Goal: Information Seeking & Learning: Learn about a topic

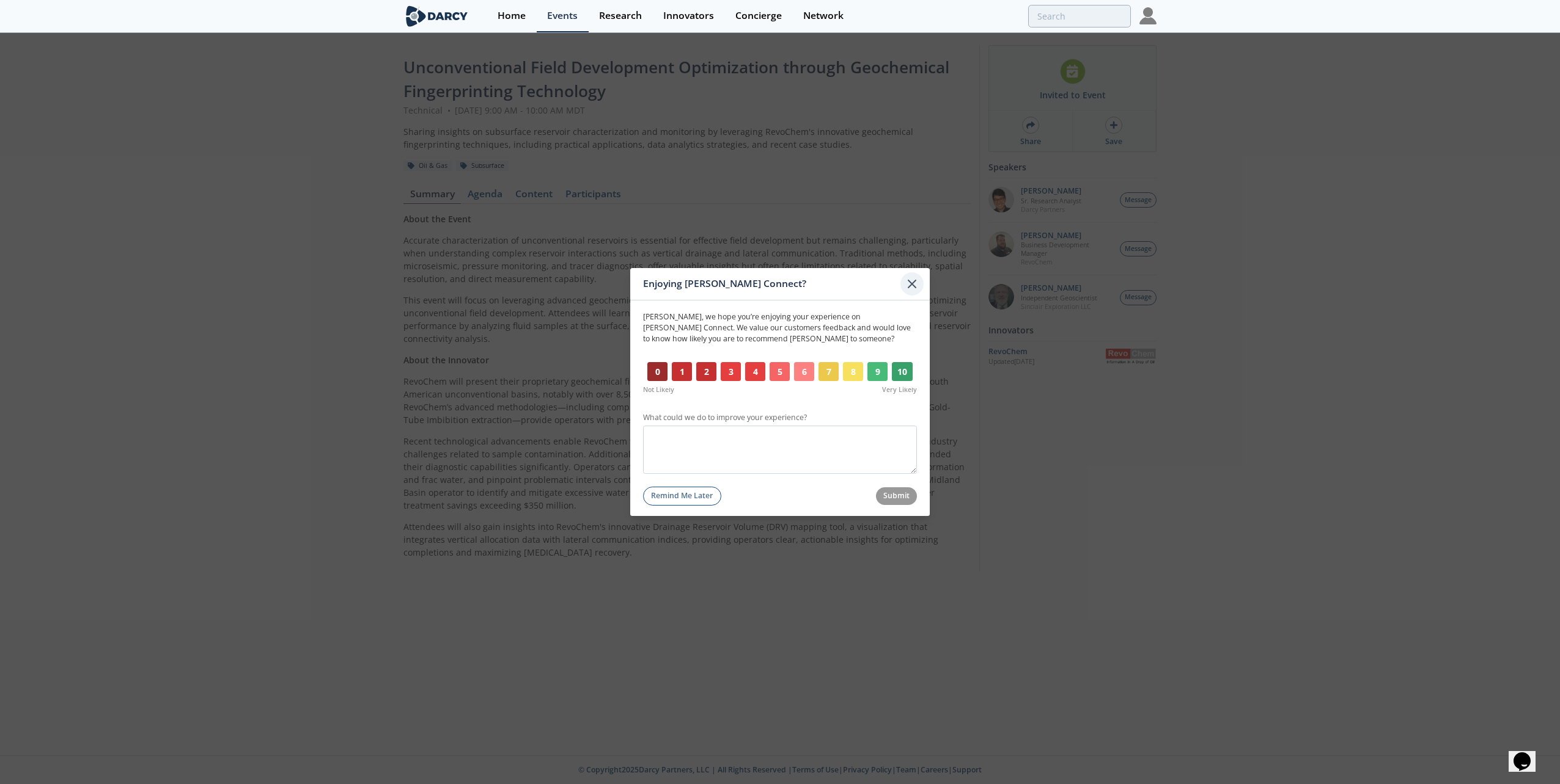
click at [915, 284] on icon at bounding box center [911, 284] width 15 height 15
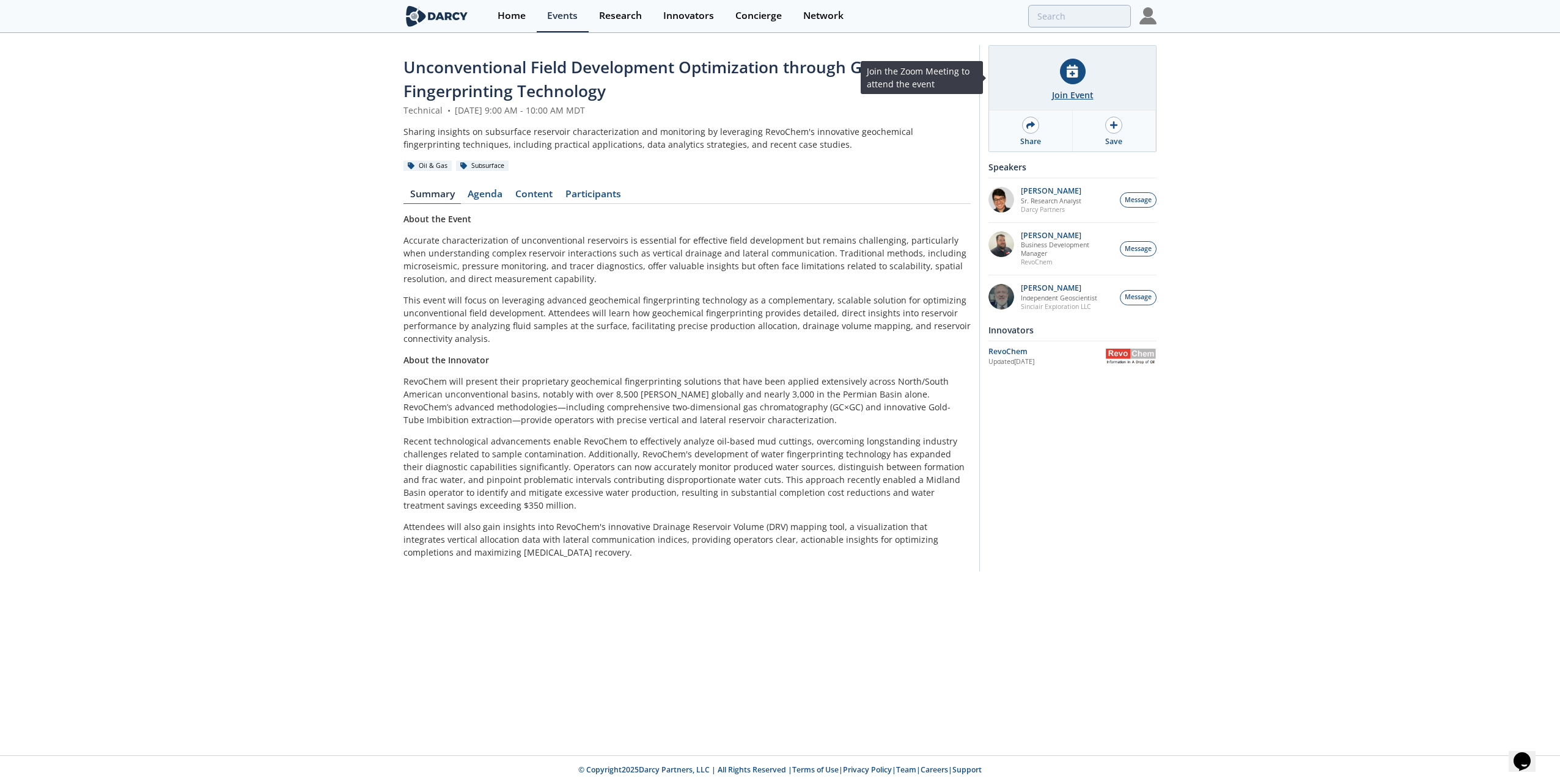
click at [1072, 74] on icon at bounding box center [1071, 70] width 11 height 13
click at [535, 192] on link "Content" at bounding box center [533, 197] width 50 height 15
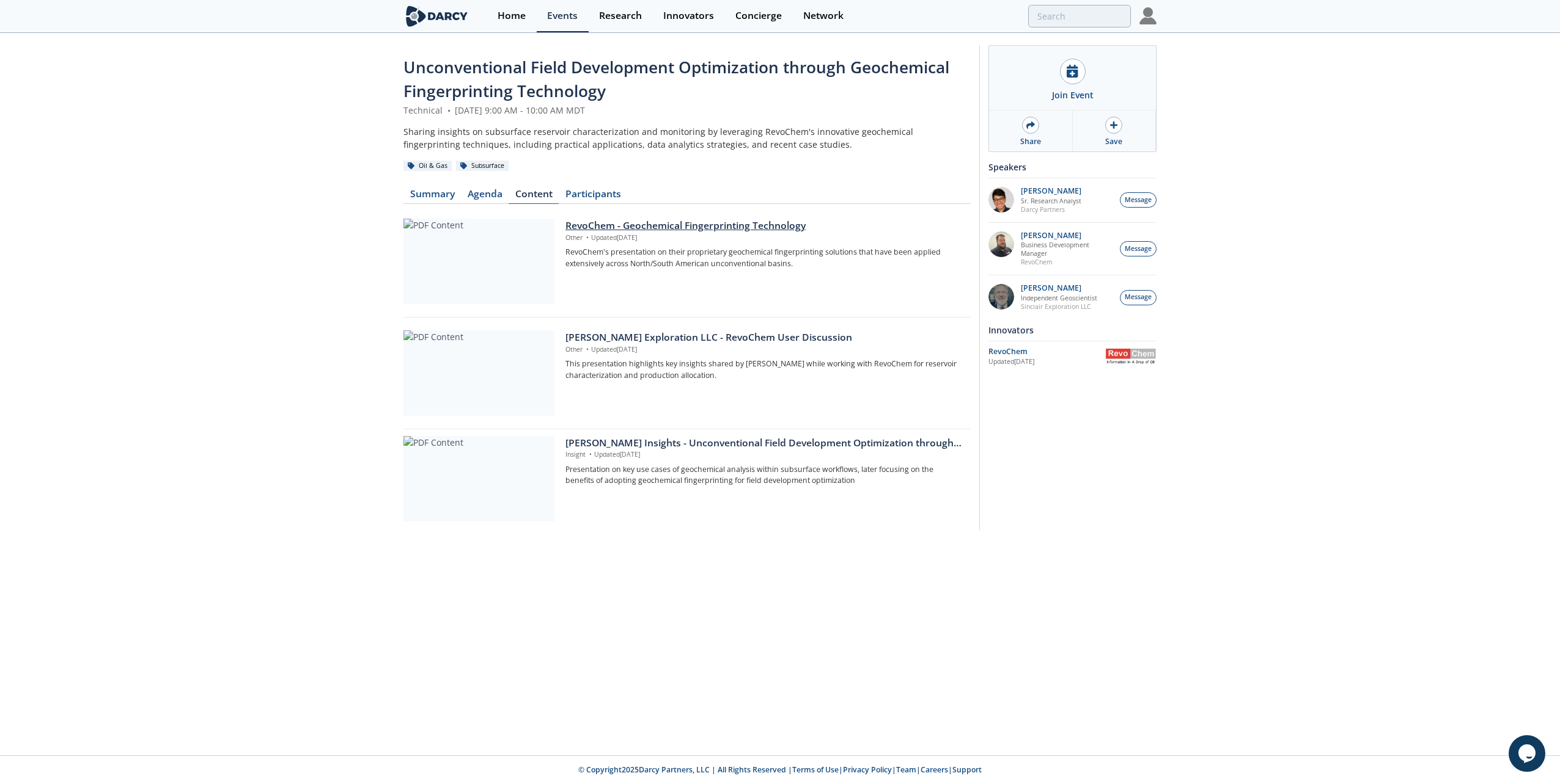
click at [652, 226] on div "RevoChem - Geochemical Fingerprinting Technology" at bounding box center [763, 225] width 397 height 15
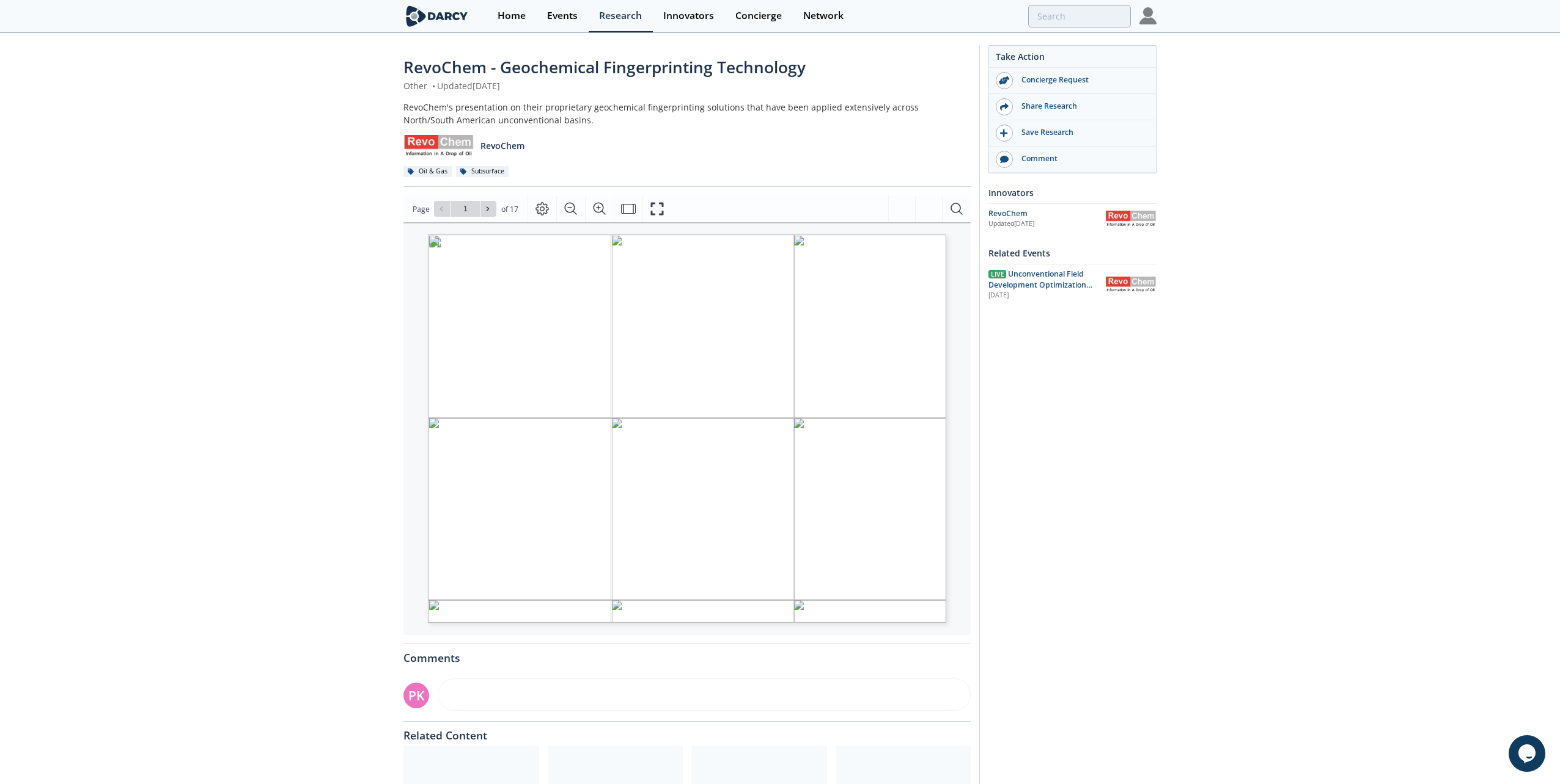
drag, startPoint x: 762, startPoint y: 434, endPoint x: 673, endPoint y: 429, distance: 89.1
drag, startPoint x: 746, startPoint y: 406, endPoint x: 679, endPoint y: 411, distance: 67.2
click at [487, 209] on icon at bounding box center [488, 209] width 2 height 4
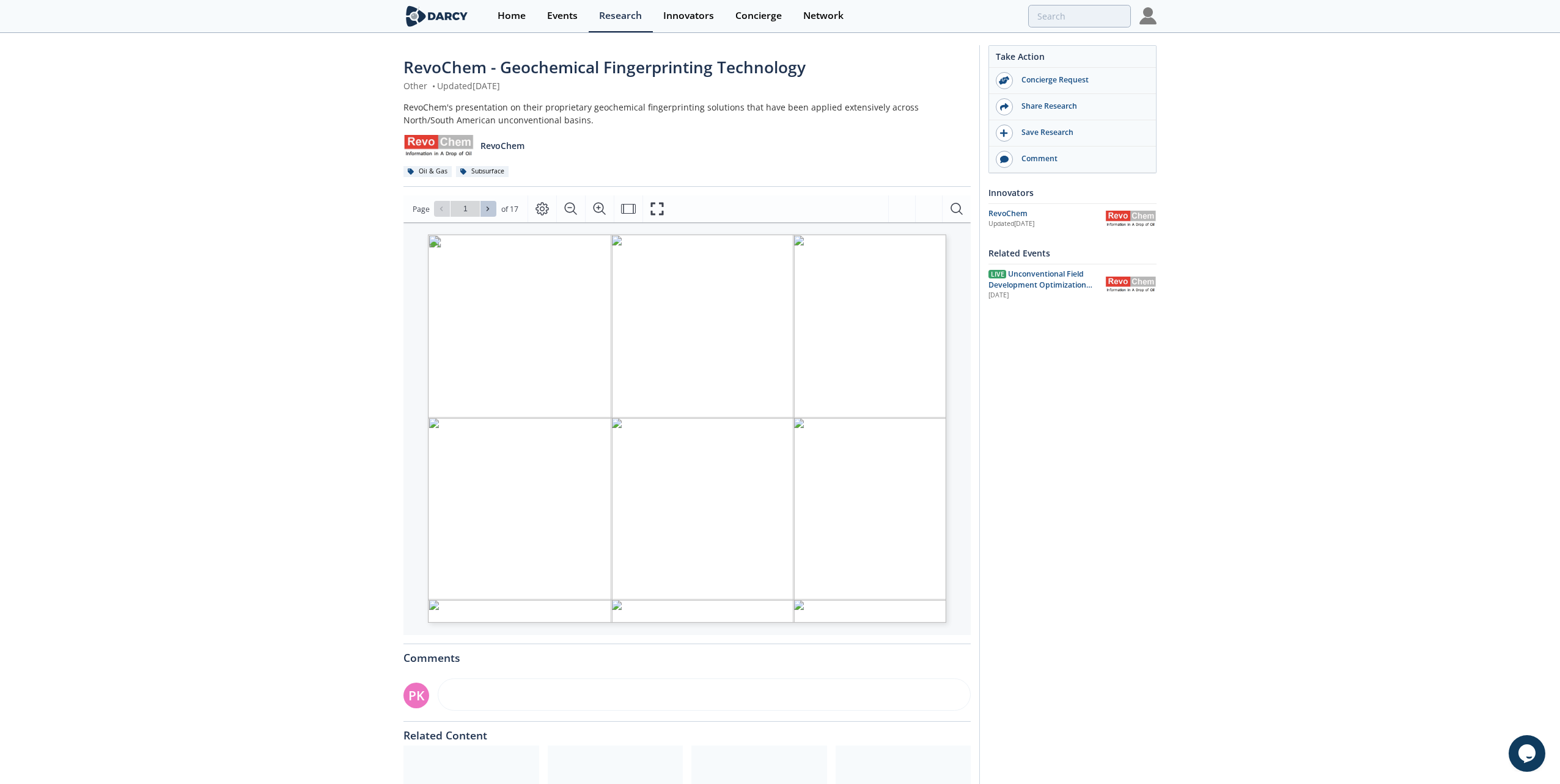
type input "2"
click at [487, 209] on icon at bounding box center [488, 209] width 2 height 4
type input "3"
click at [437, 209] on icon at bounding box center [440, 209] width 7 height 7
click at [491, 206] on span at bounding box center [488, 209] width 9 height 9
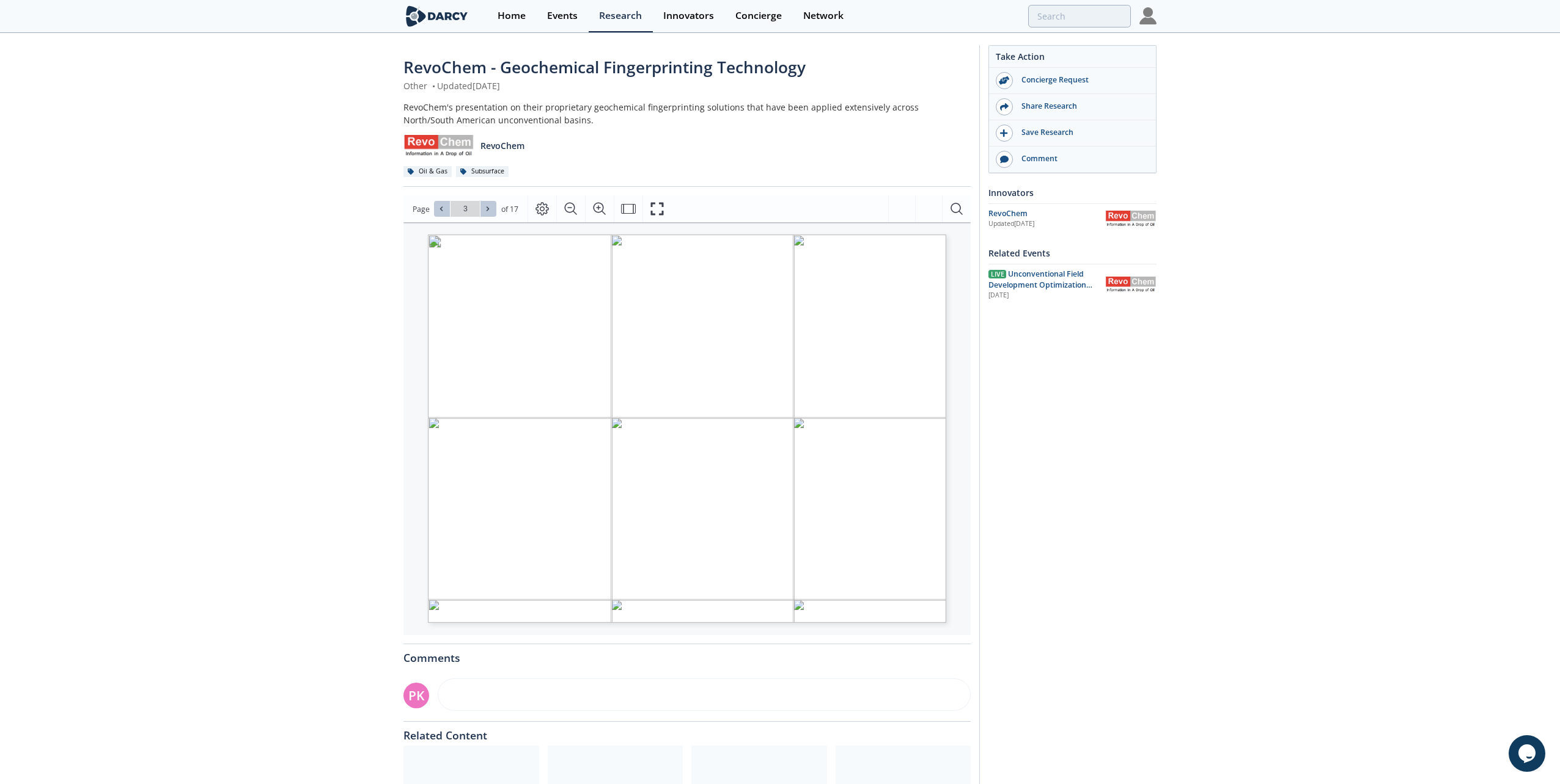
click at [490, 206] on icon at bounding box center [487, 209] width 7 height 7
type input "4"
click at [490, 207] on icon at bounding box center [487, 209] width 7 height 7
type input "5"
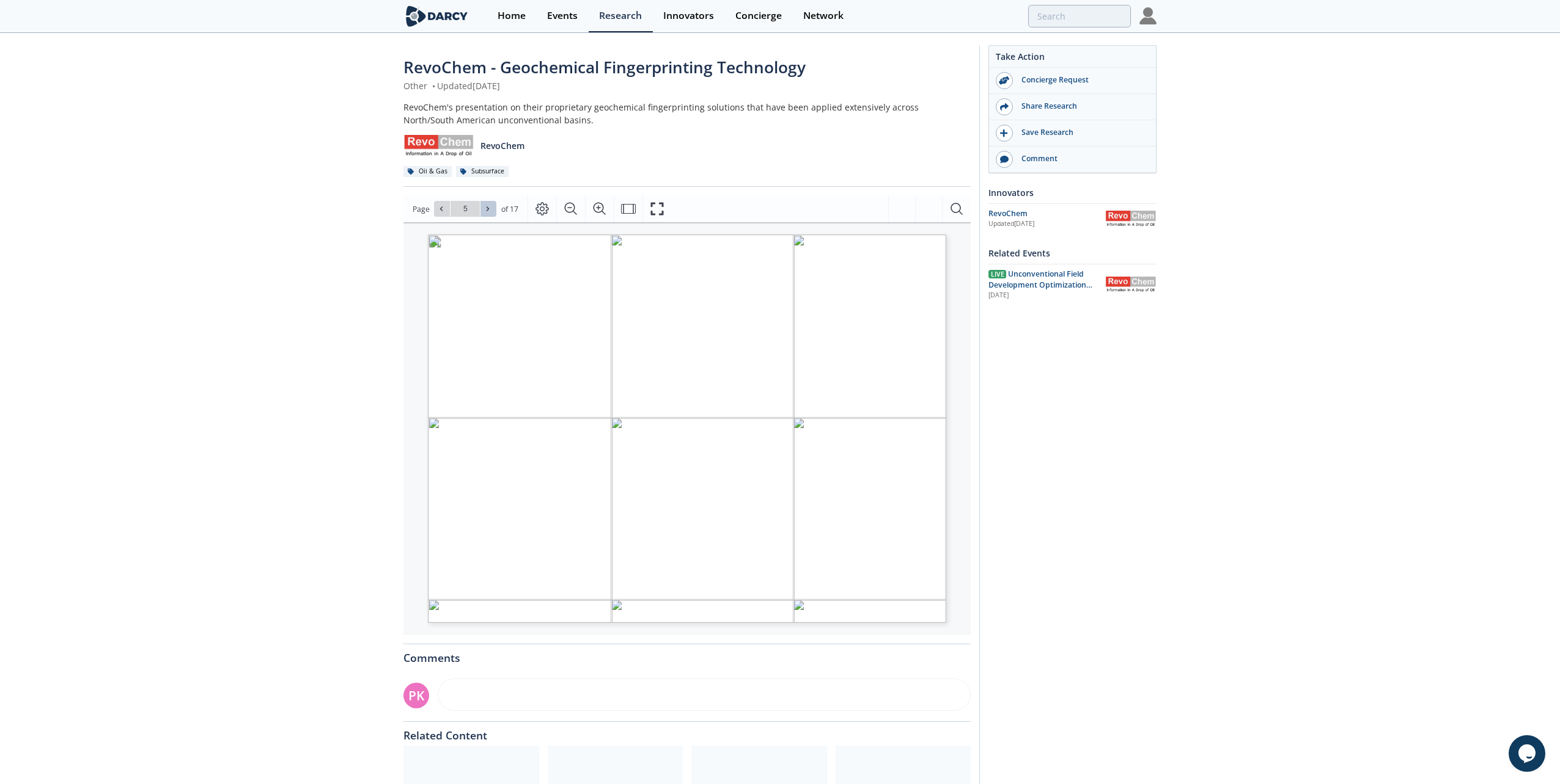
click at [490, 207] on icon at bounding box center [487, 209] width 7 height 7
type input "6"
click at [490, 207] on icon at bounding box center [487, 209] width 7 height 7
type input "7"
click at [490, 207] on icon at bounding box center [487, 209] width 7 height 7
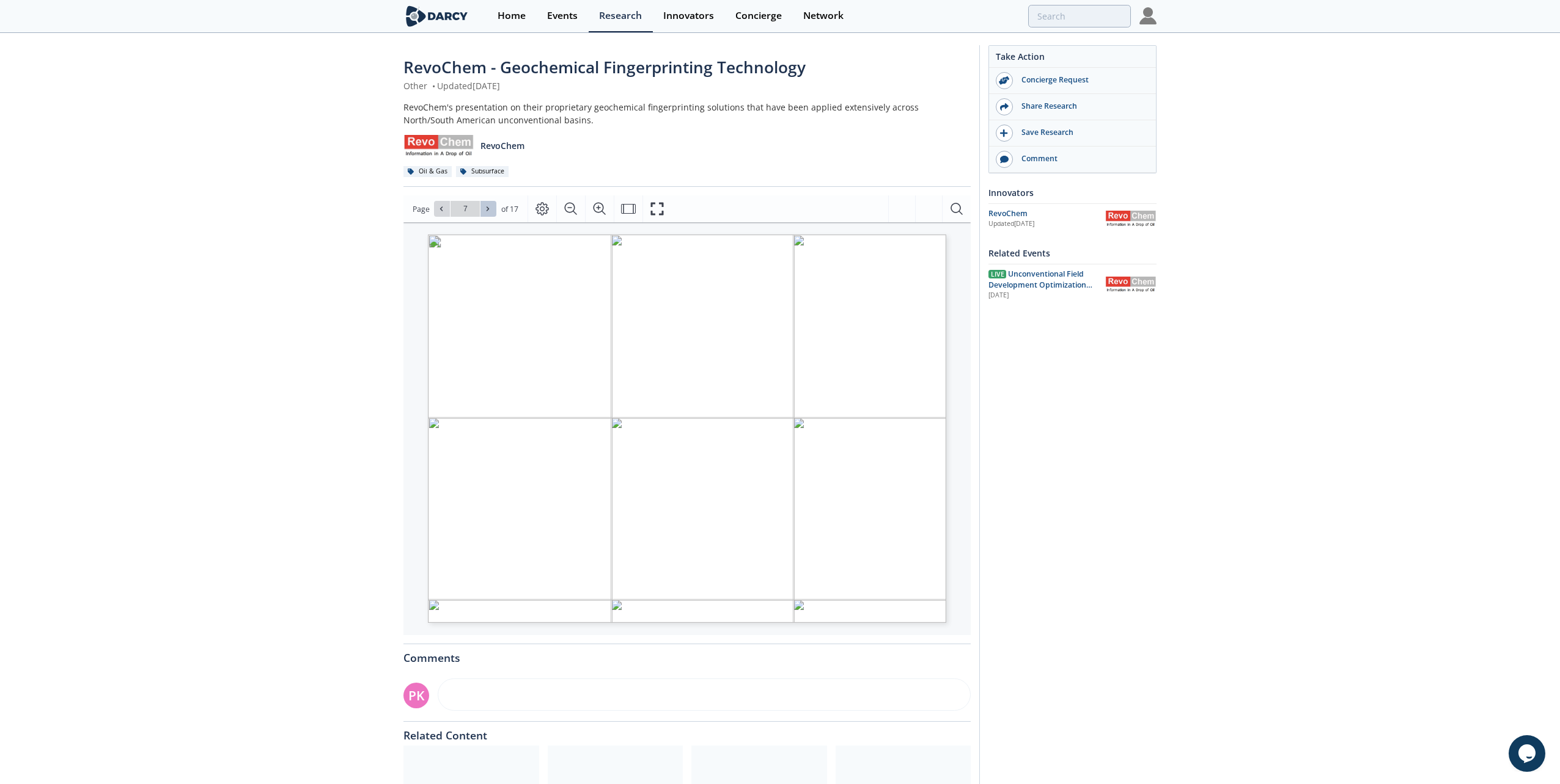
type input "8"
click at [490, 207] on icon at bounding box center [487, 209] width 7 height 7
type input "9"
click at [490, 207] on icon at bounding box center [487, 209] width 7 height 7
type input "10"
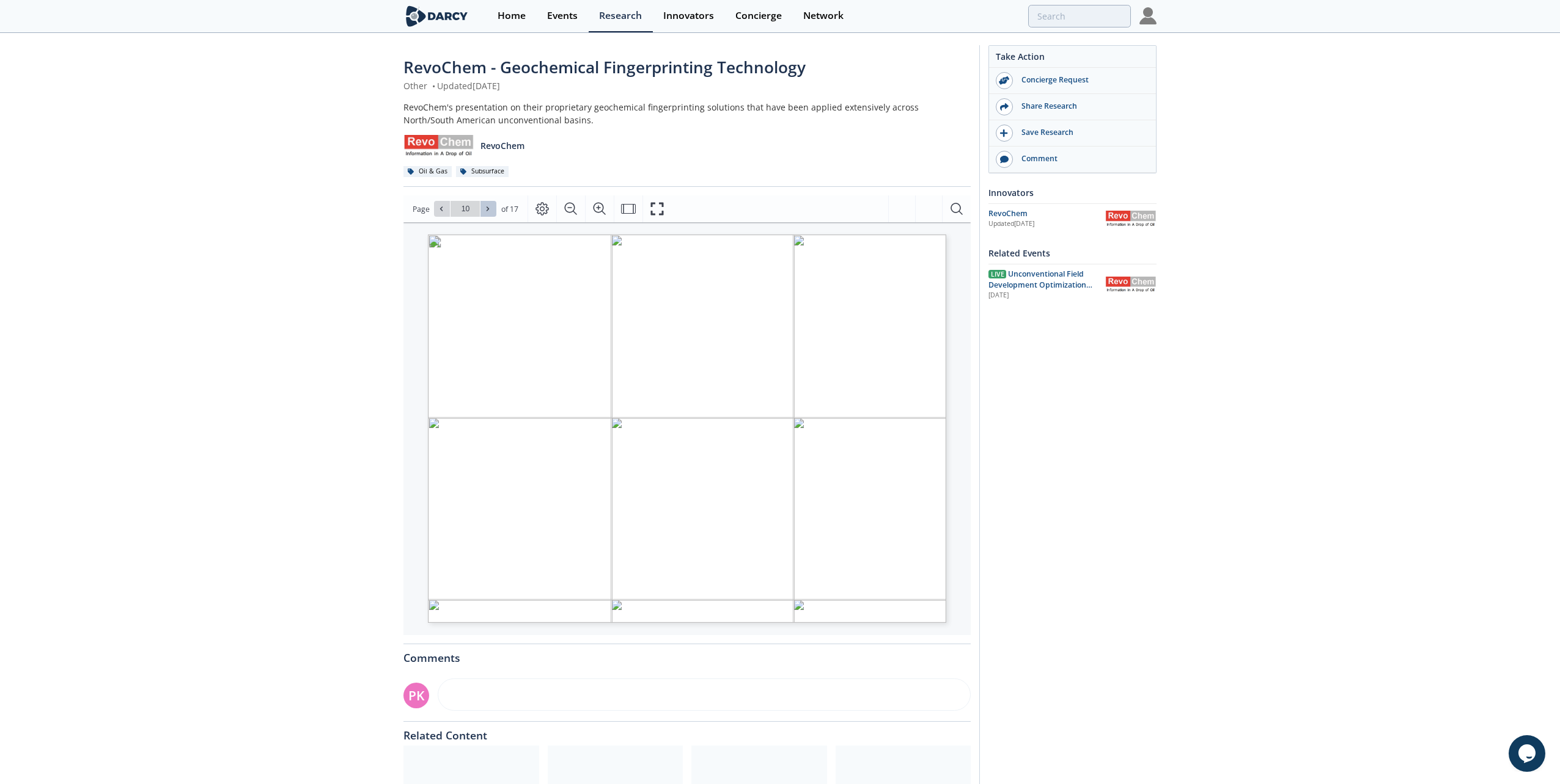
click at [490, 207] on icon at bounding box center [487, 209] width 7 height 7
type input "11"
click at [490, 207] on icon at bounding box center [487, 209] width 7 height 7
type input "12"
click at [492, 207] on span at bounding box center [488, 209] width 9 height 9
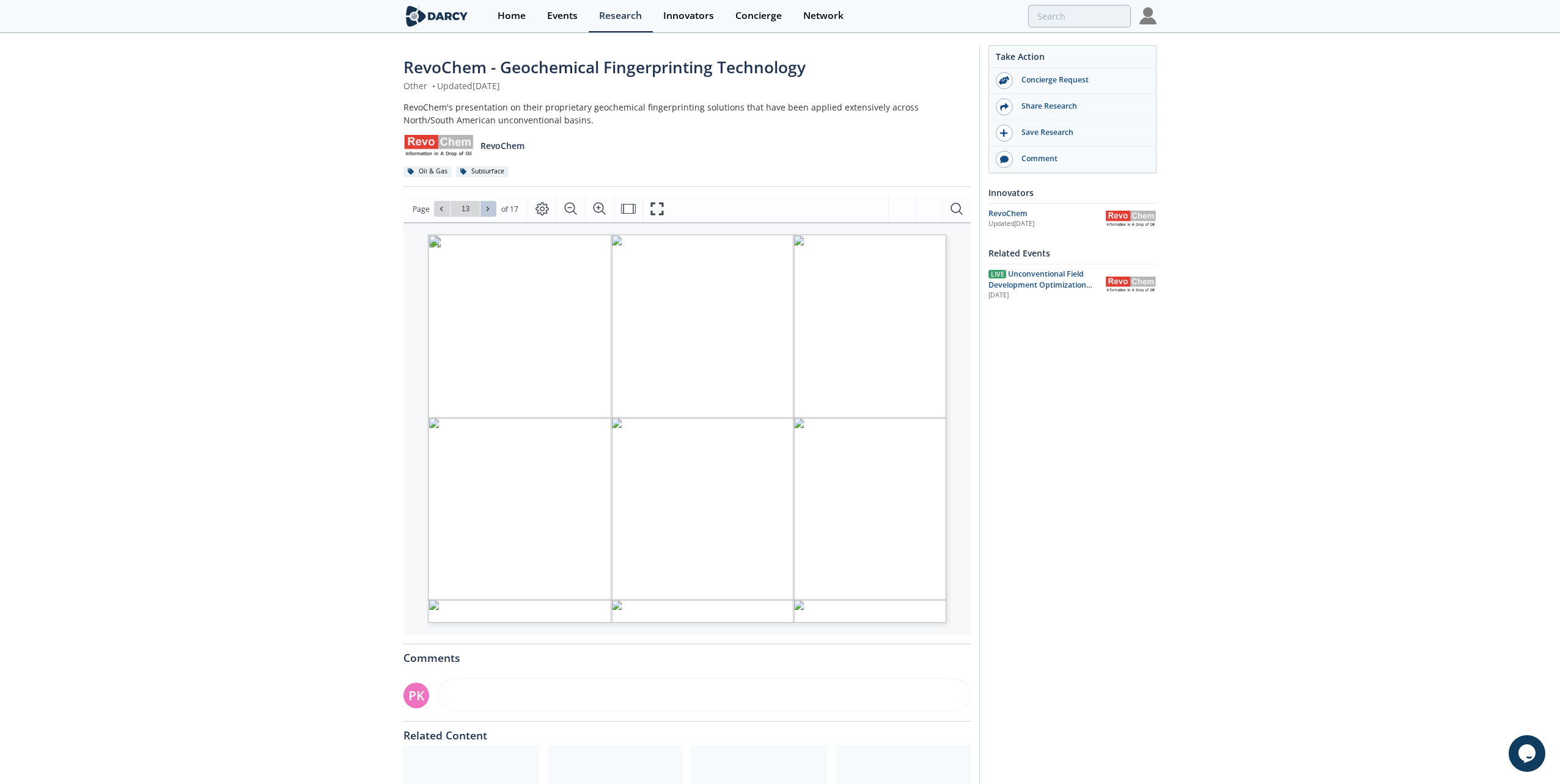
click at [492, 207] on span at bounding box center [488, 209] width 9 height 9
type input "17"
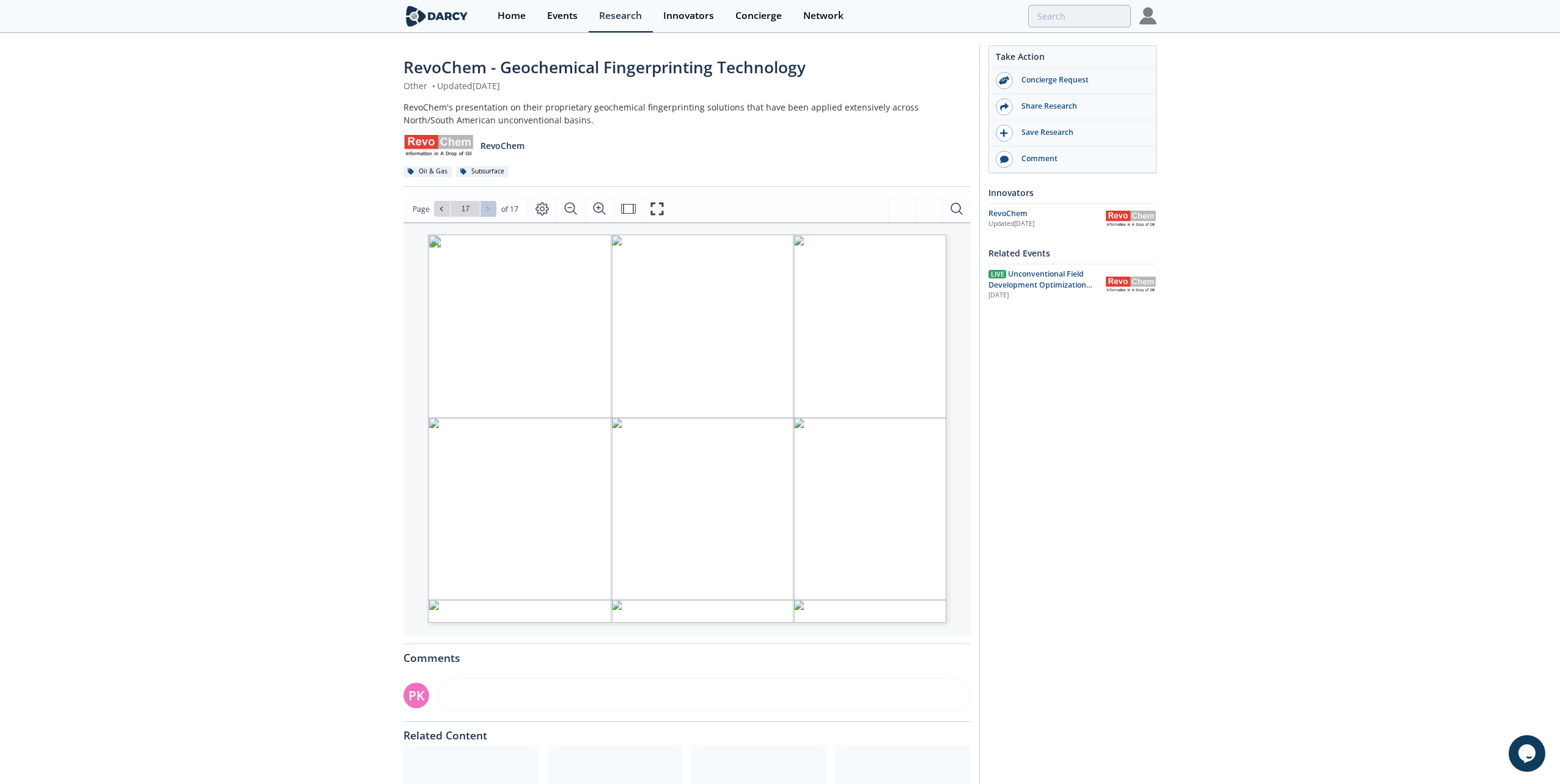
click at [492, 207] on div "Go to Page 17" at bounding box center [465, 209] width 62 height 16
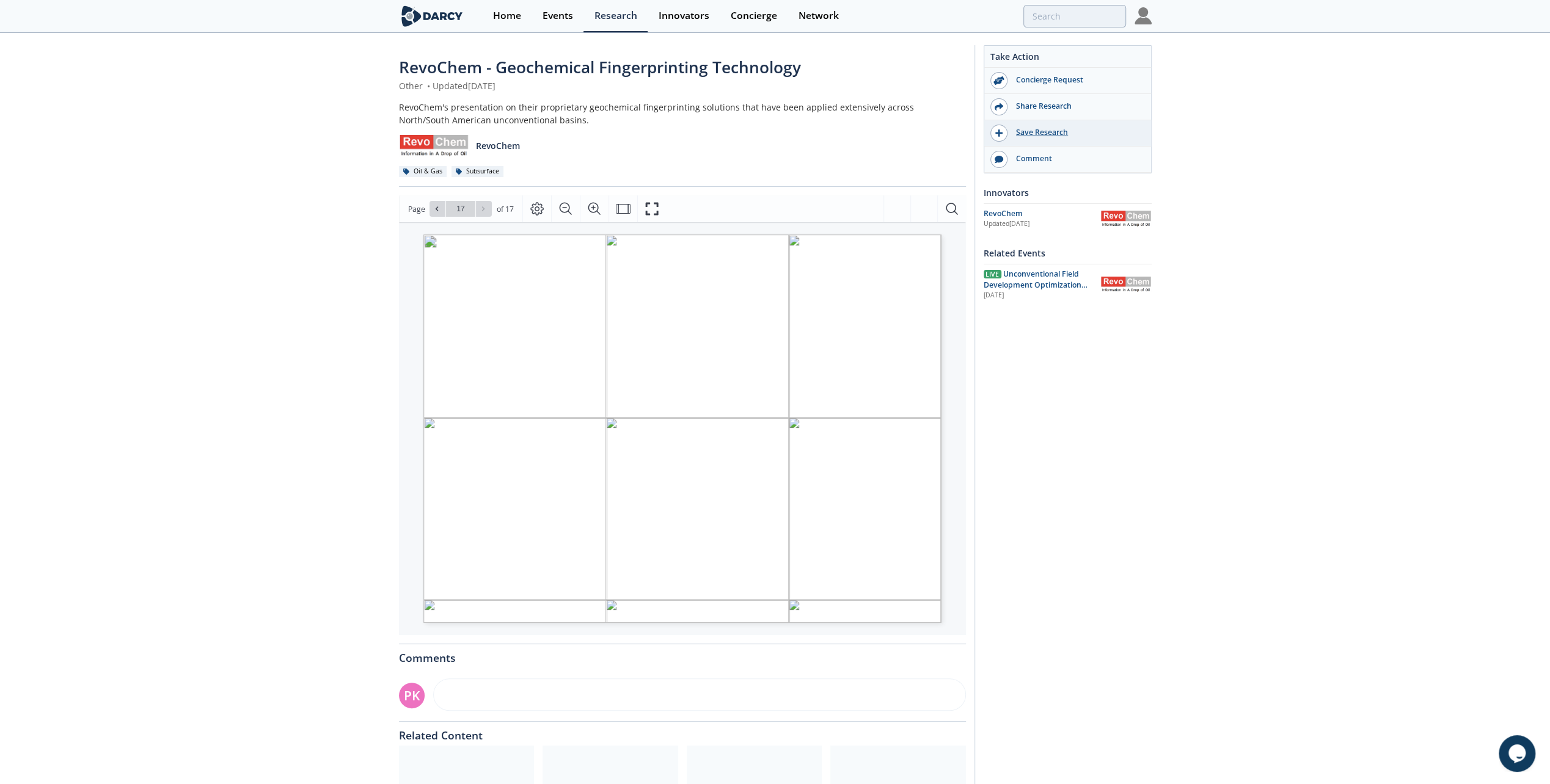
click at [1021, 133] on div "Save Research" at bounding box center [1076, 131] width 137 height 11
click at [1000, 134] on icon at bounding box center [999, 132] width 9 height 9
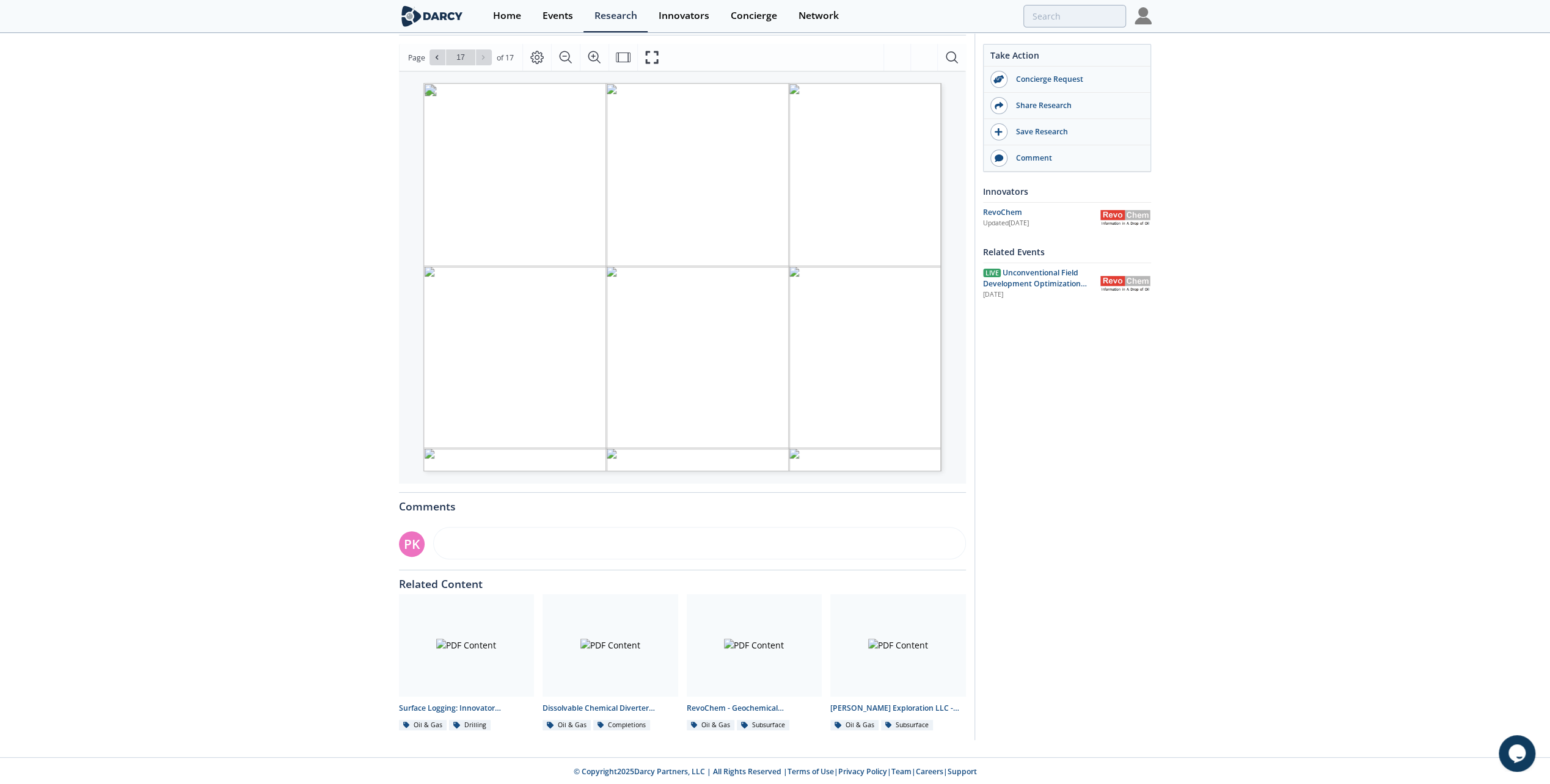
scroll to position [152, 0]
drag, startPoint x: 1553, startPoint y: 597, endPoint x: 25, endPoint y: 1, distance: 1640.1
click at [464, 667] on div at bounding box center [466, 645] width 136 height 103
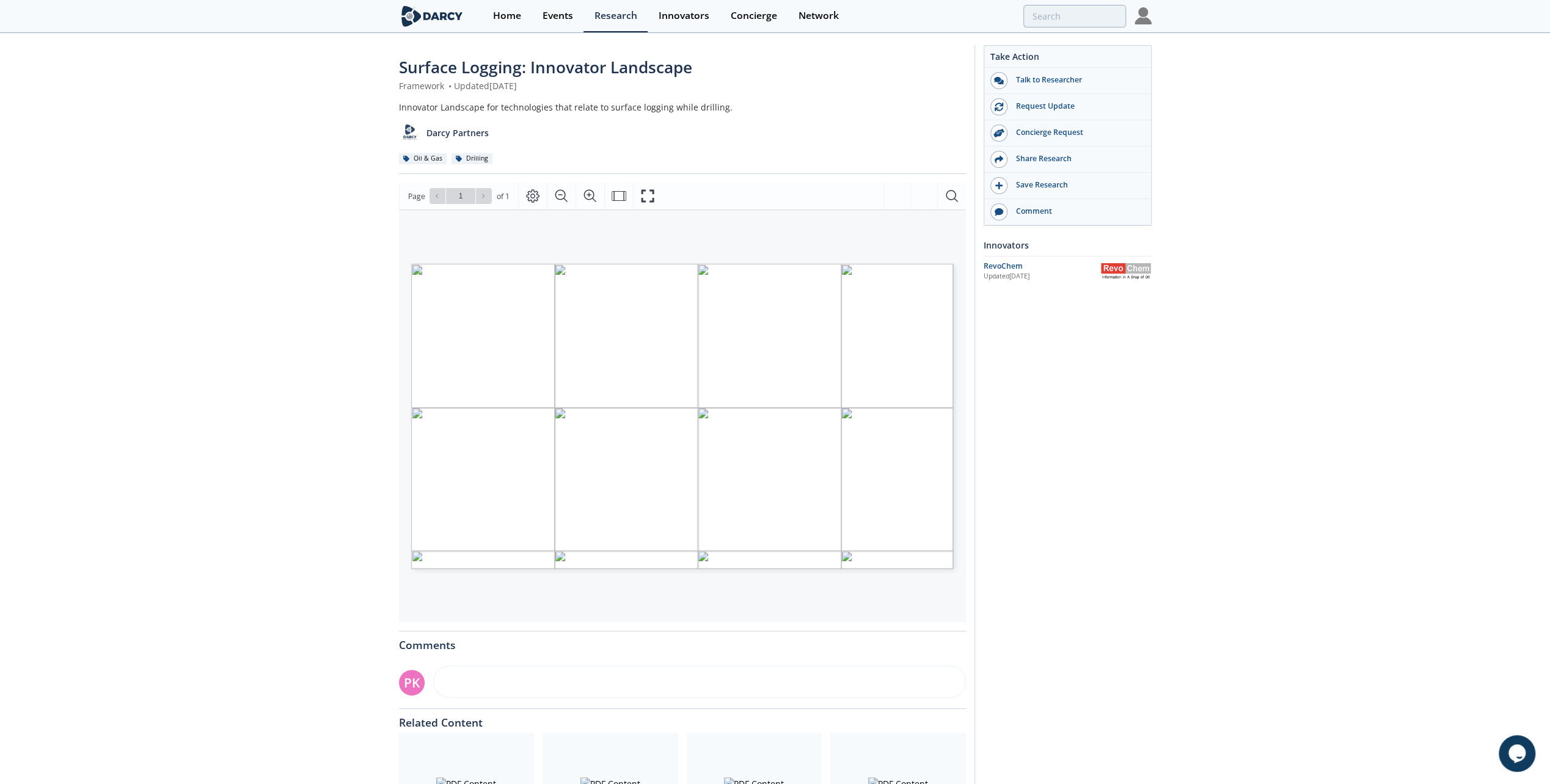
drag, startPoint x: 736, startPoint y: 759, endPoint x: 737, endPoint y: 672, distance: 87.0
click at [736, 759] on div at bounding box center [754, 784] width 136 height 103
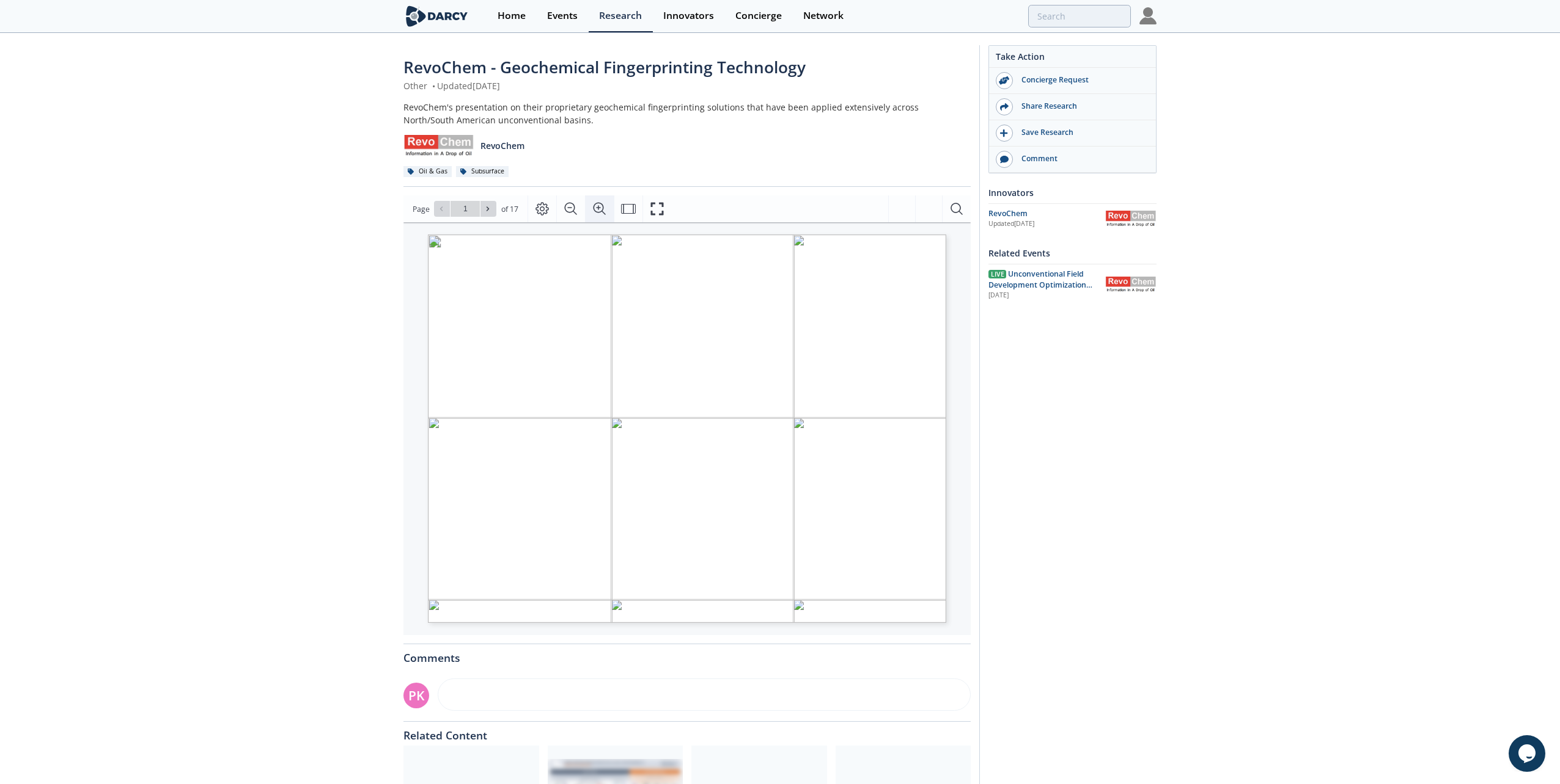
click at [596, 206] on icon "Zoom In" at bounding box center [599, 209] width 15 height 15
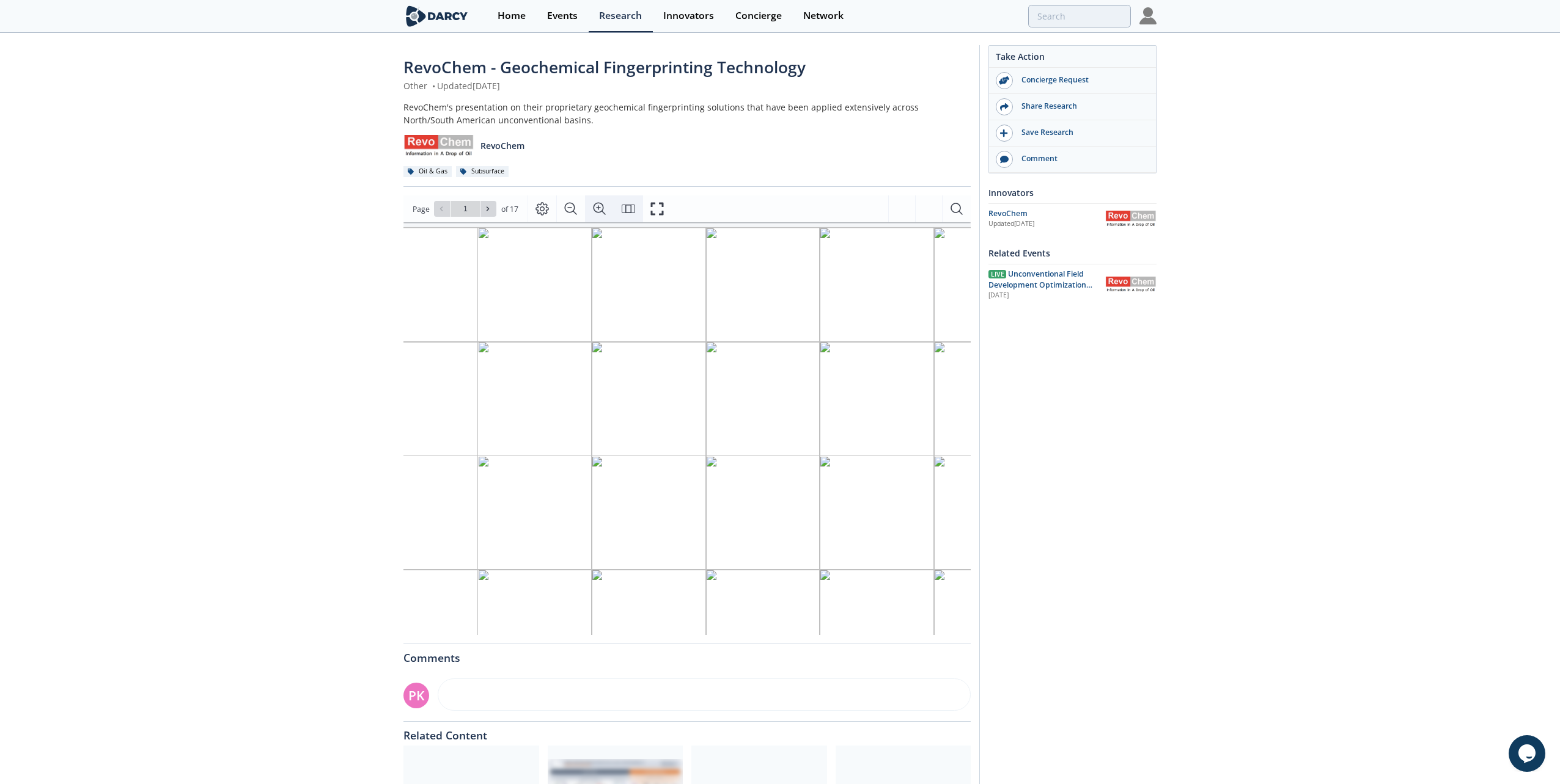
click at [625, 209] on icon "Fit Page" at bounding box center [628, 209] width 15 height 15
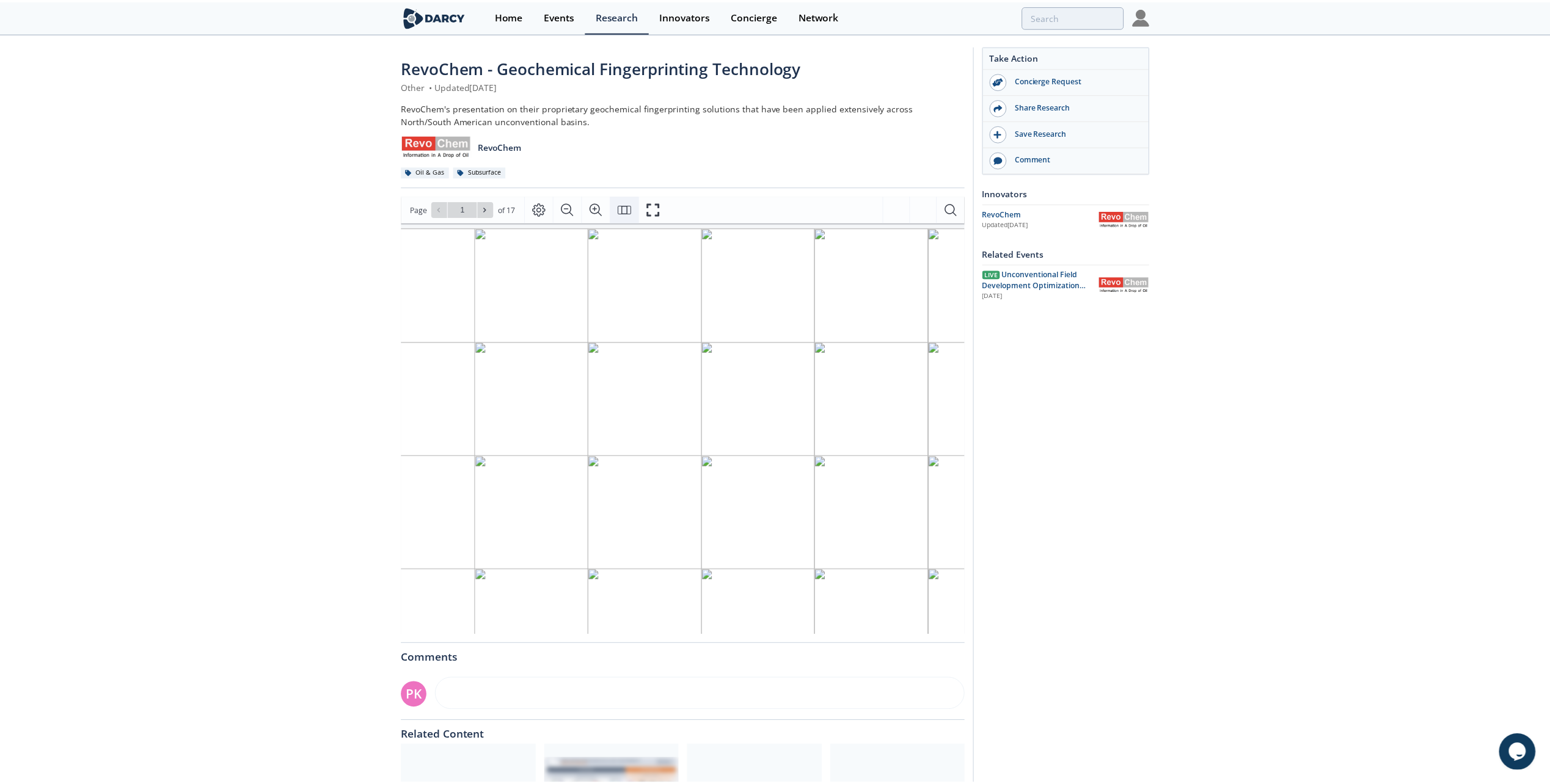
scroll to position [0, 0]
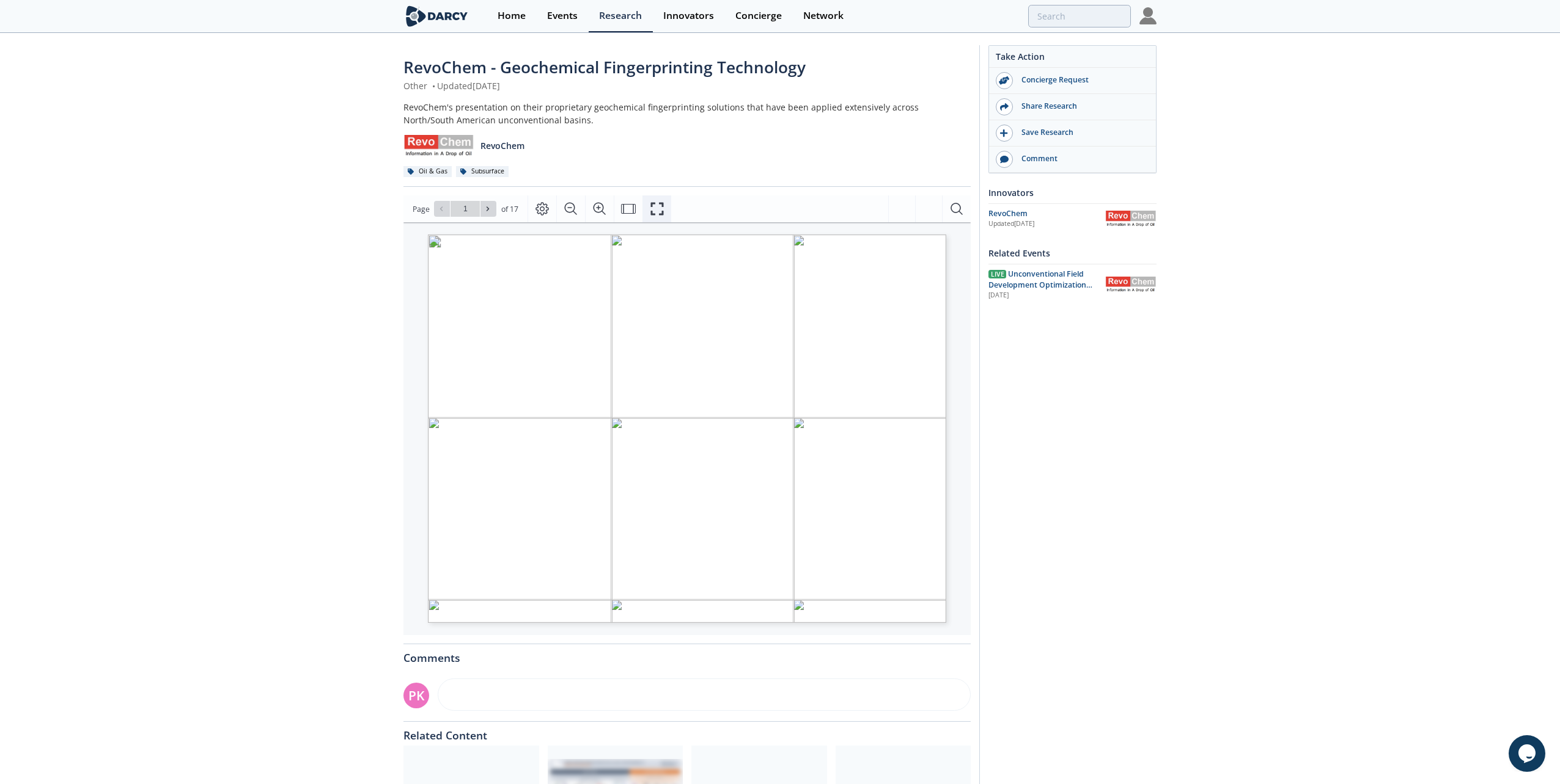
click at [655, 208] on icon "Fullscreen" at bounding box center [657, 209] width 15 height 15
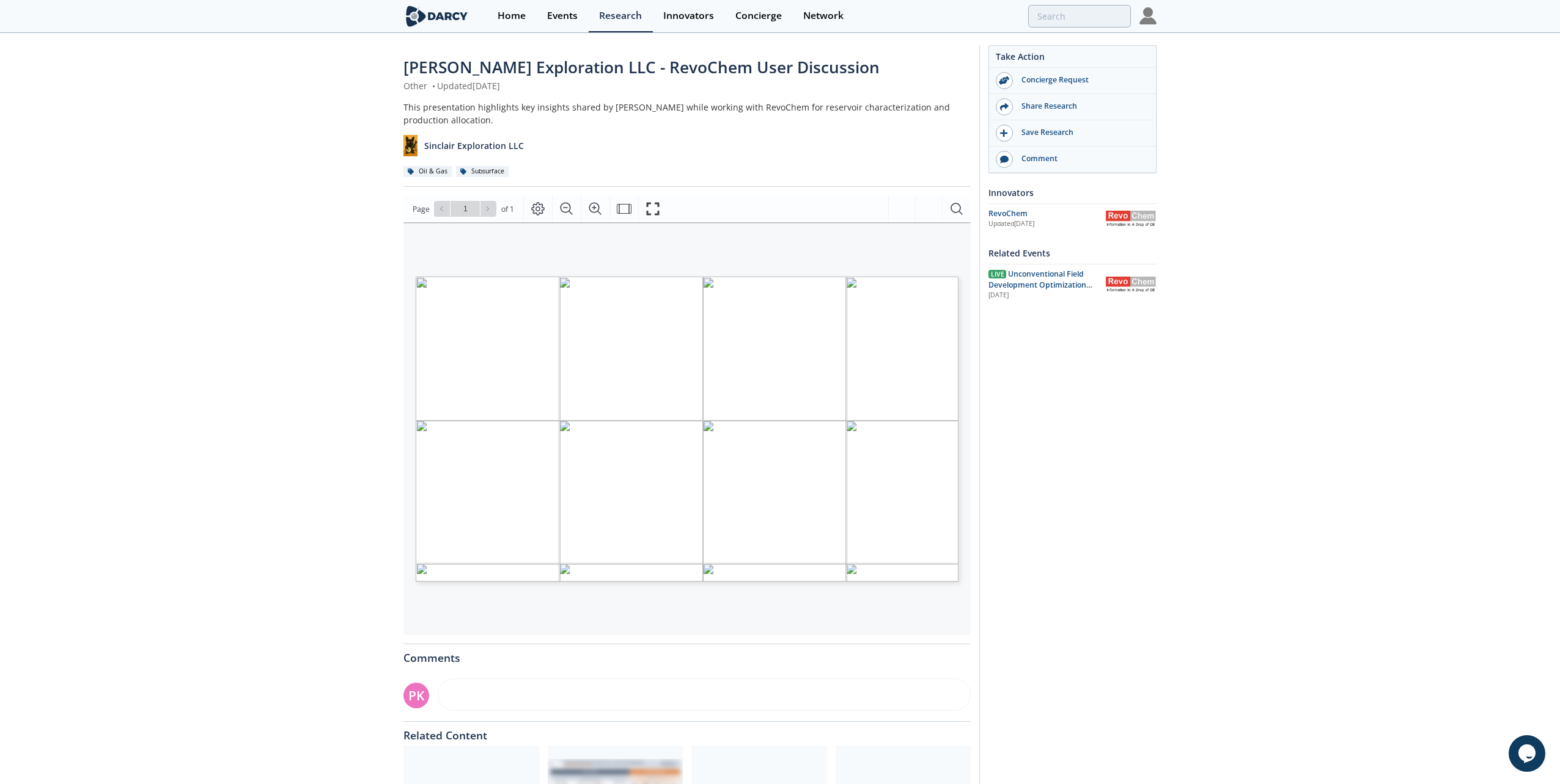
click at [660, 208] on button "Fullscreen" at bounding box center [652, 209] width 29 height 27
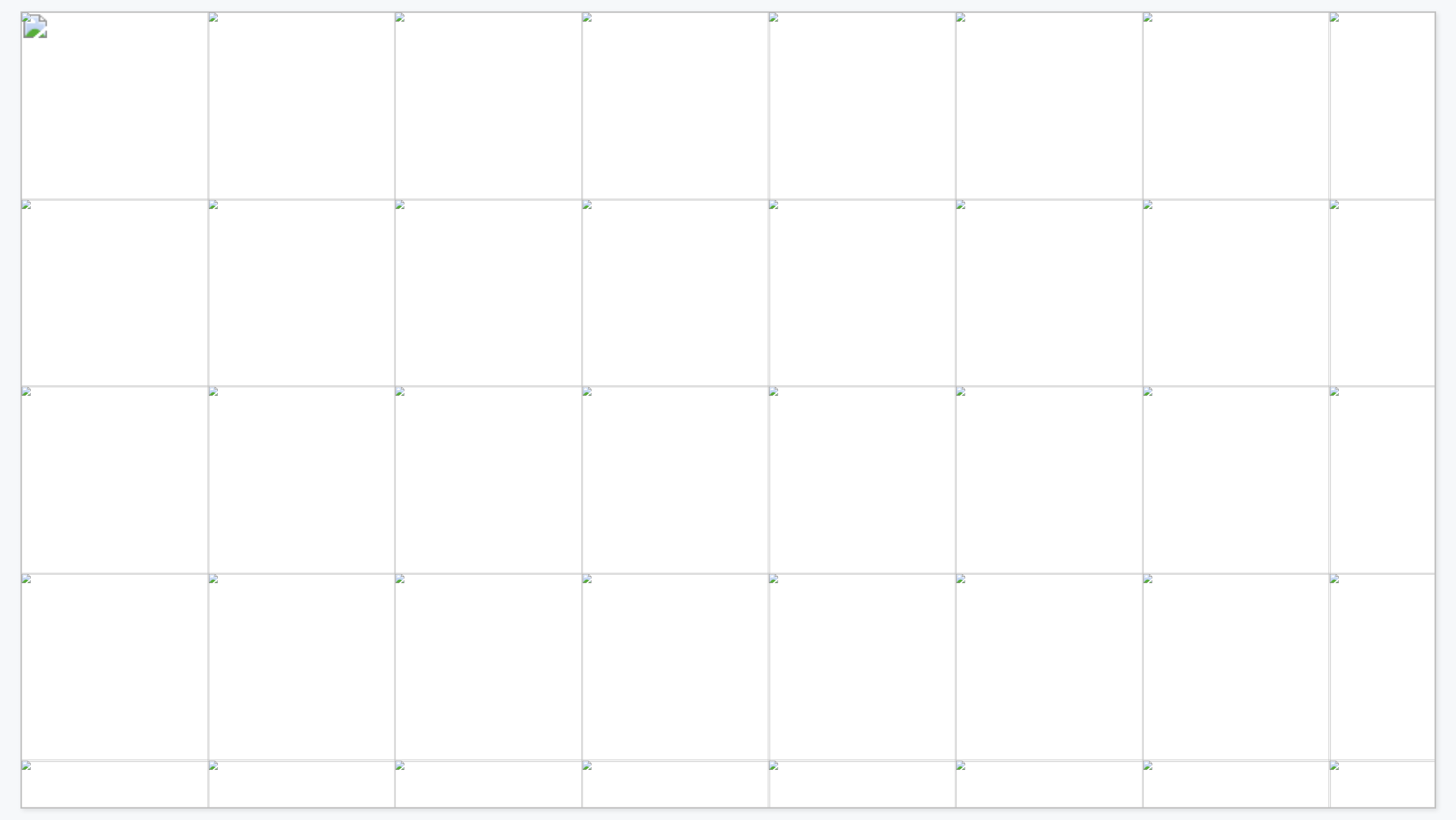
click at [269, 67] on span "USE CASES AND KEY LEARNINGS" at bounding box center [374, 73] width 356 height 17
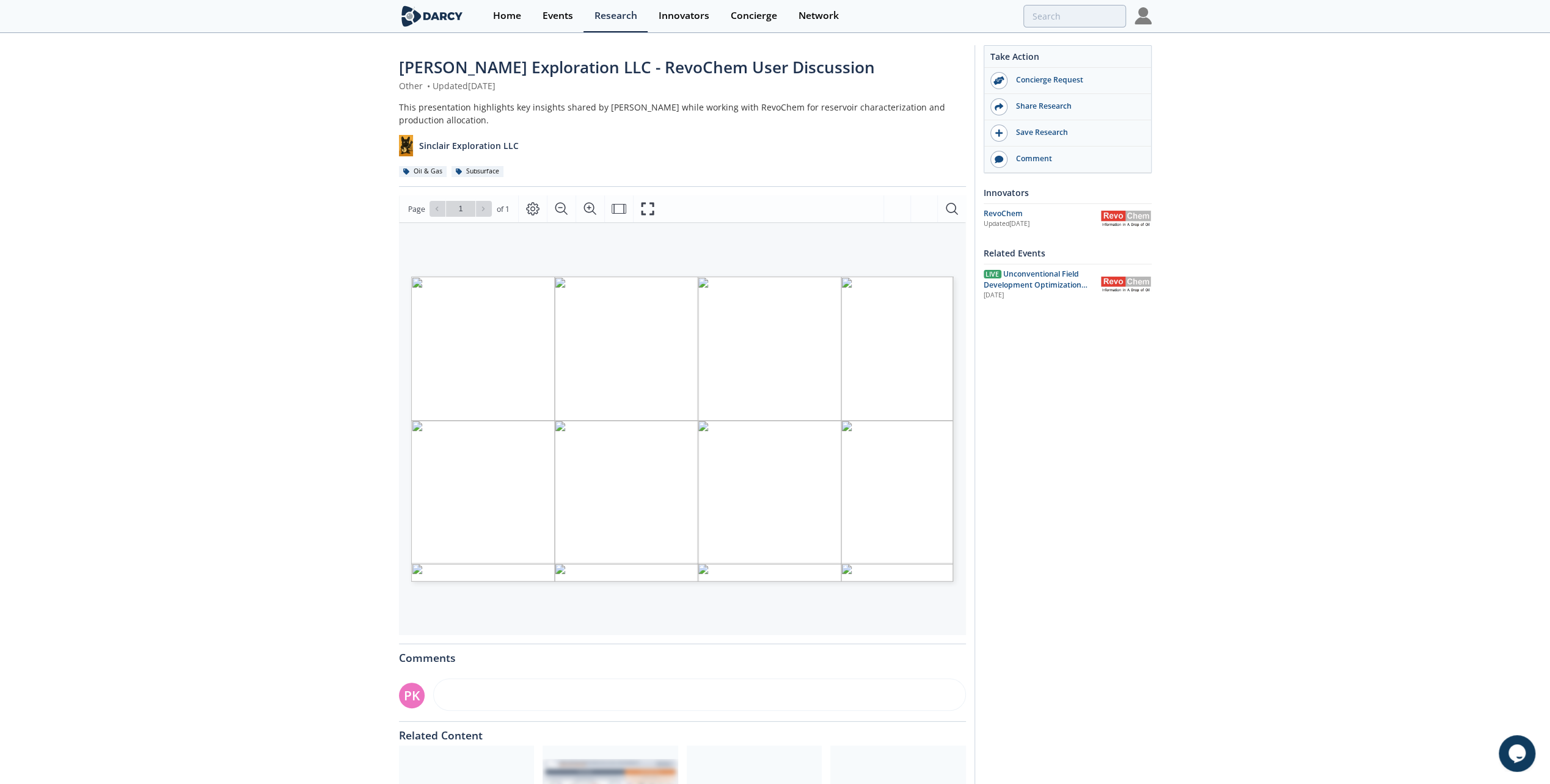
click at [757, 751] on div at bounding box center [754, 797] width 136 height 103
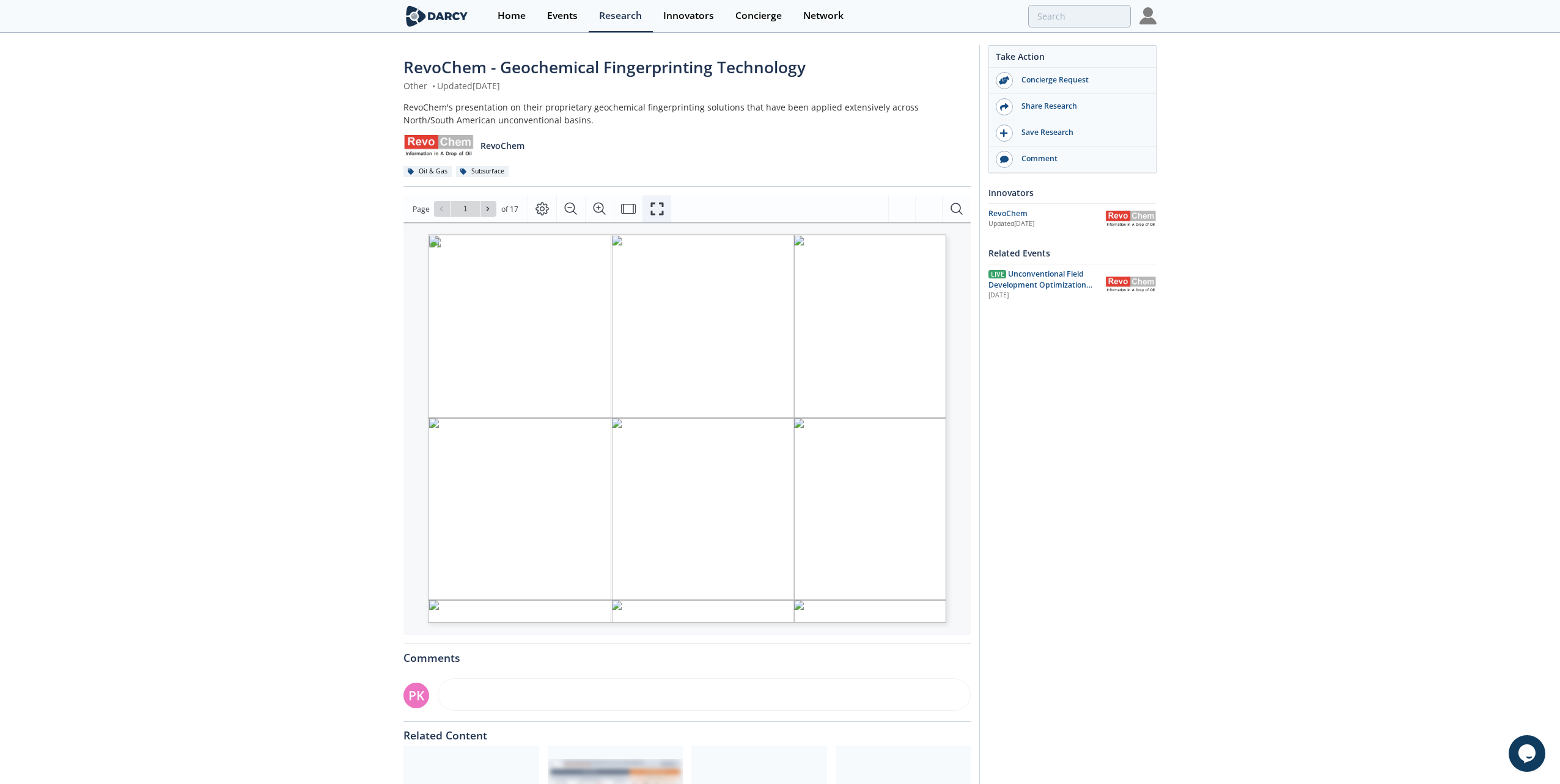
click at [652, 213] on icon "Fullscreen" at bounding box center [657, 209] width 15 height 15
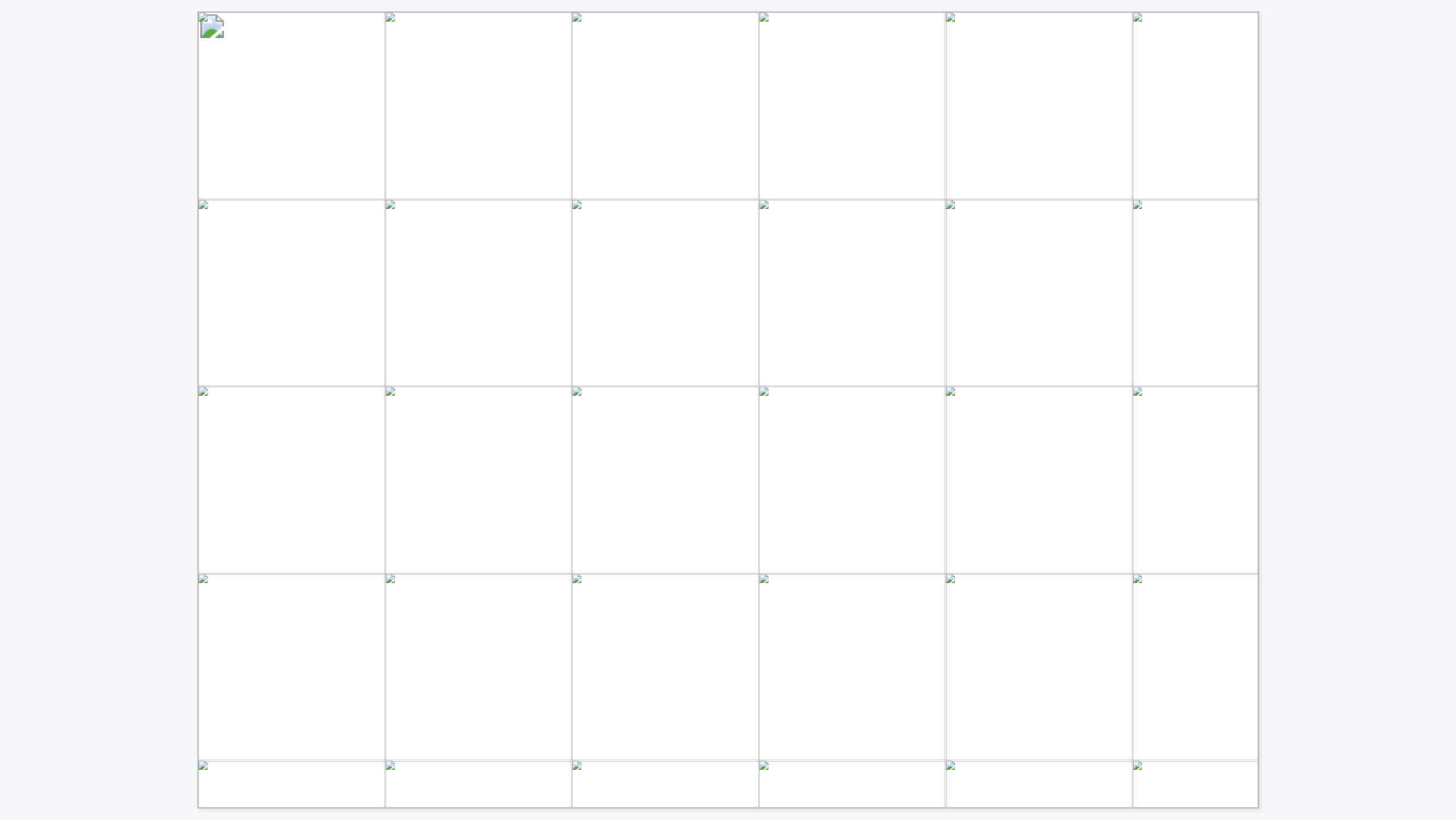
click at [157, 489] on div "Geochemical Fingerprint Consolidation: Provides Faster, High- resolution/fideli…" at bounding box center [537, 404] width 1074 height 808
click at [129, 567] on div "Geochemical Fingerprint Consolidation: Provides Faster, High- resolution/fideli…" at bounding box center [537, 404] width 1074 height 808
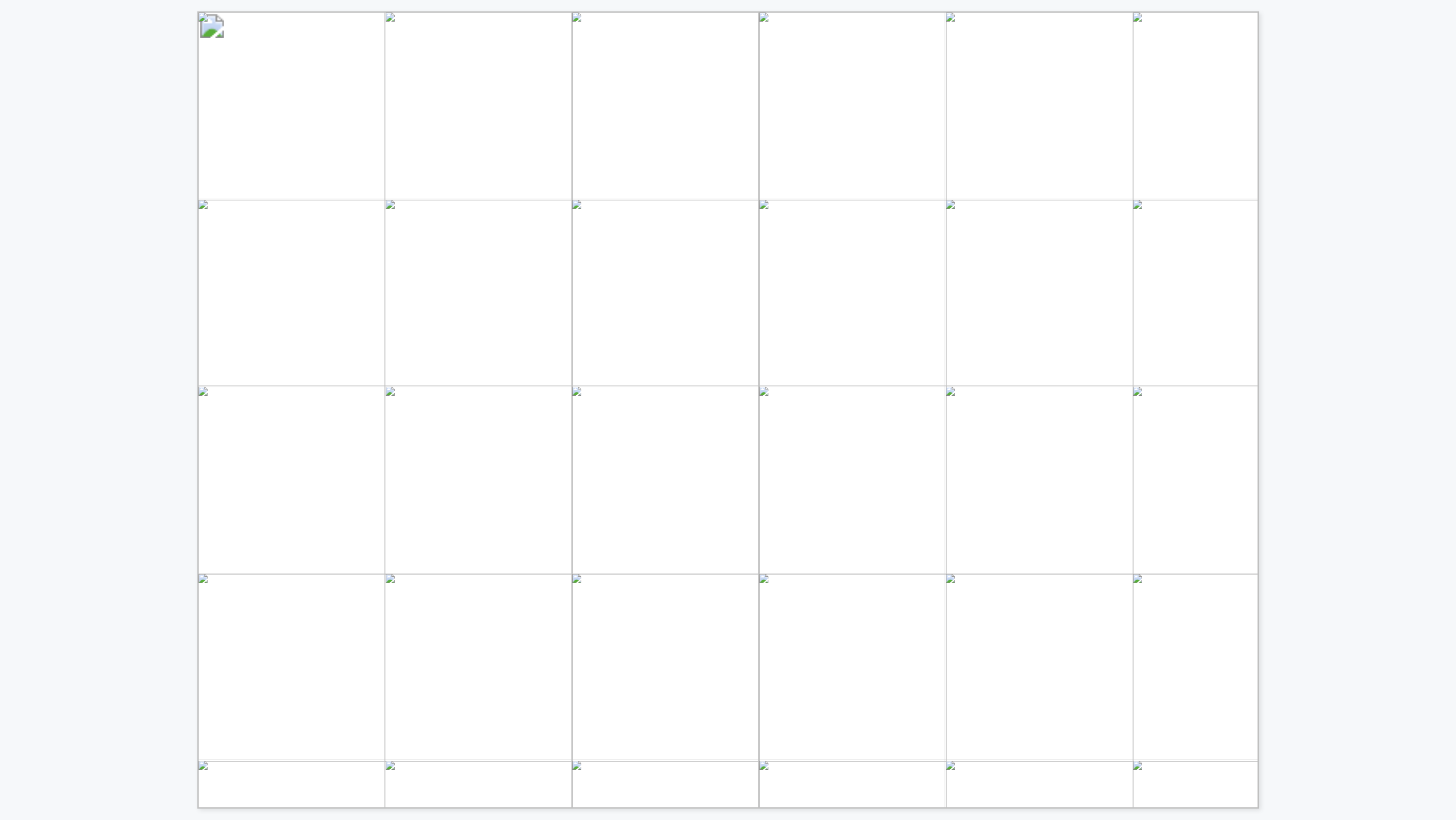
click at [157, 486] on div "Geochemical Fingerprinting Enable Operators to Maximize Reservoir Economics: • …" at bounding box center [537, 404] width 1074 height 808
click at [139, 475] on div "DRV Mapping Reference Normalized Drainage Intensity Drainage Frac Height from P…" at bounding box center [537, 404] width 1074 height 808
click at [106, 470] on div "DRV Mapping Reference Normalized Drainage Intensity Drainage Frac Height from P…" at bounding box center [537, 404] width 1074 height 808
click at [87, 465] on div "RevoChem RevoChem – Geochemical Fingerprinting Technology • RevoChem provides r…" at bounding box center [537, 404] width 1074 height 808
click at [168, 491] on div "DRV Mapping Reference Normalized Drainage Intensity Drainage Frac Height from P…" at bounding box center [537, 404] width 1074 height 808
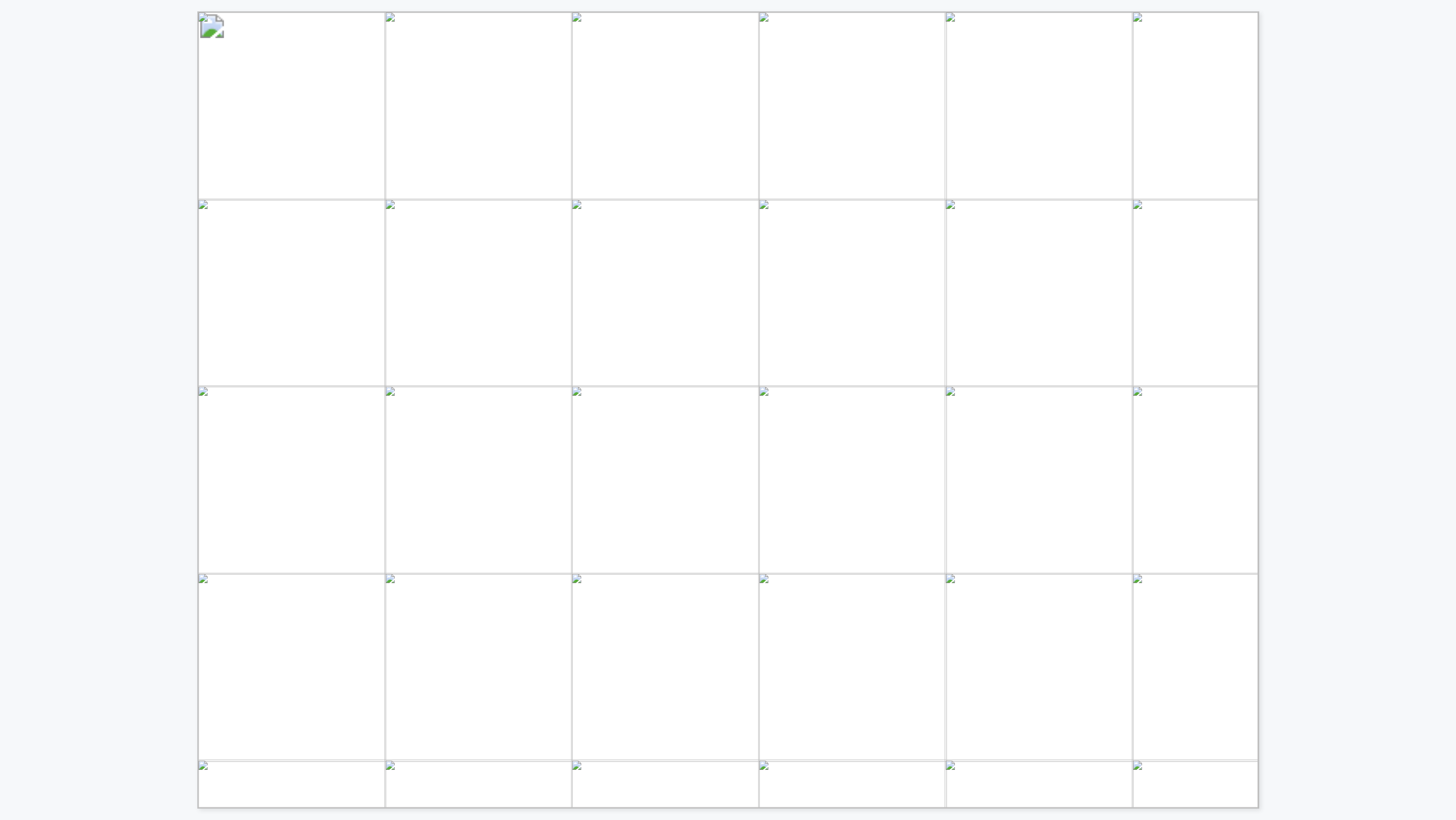
click at [130, 482] on div "Proprietary Cleaning Effectively Removes Contamination - To the Correct Hydroca…" at bounding box center [537, 404] width 1074 height 808
click at [129, 474] on div "Proprietary Cleaning Effectively Removes Contamination - To the Correct Hydroca…" at bounding box center [537, 404] width 1074 height 808
click at [134, 506] on div "Depth Challenge Consistent ratio depth trends are essential for accurate produc…" at bounding box center [537, 404] width 1074 height 808
click at [136, 497] on div "Challenges in Identifying Source of Produced Water Frac water Water from Format…" at bounding box center [537, 404] width 1074 height 808
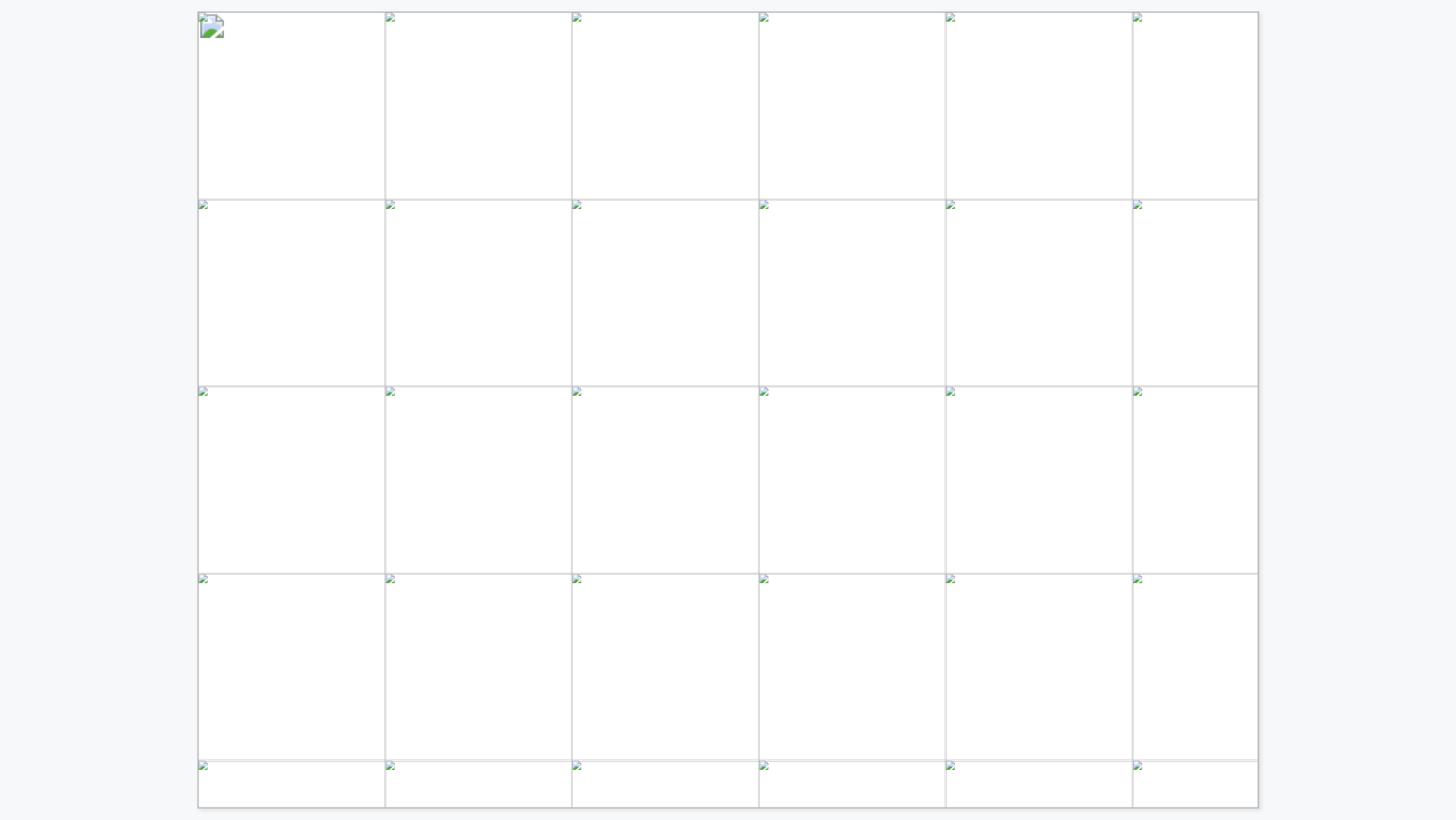
click at [118, 494] on div "Depth Challenge Consistent ratio depth trends are essential for accurate produc…" at bounding box center [537, 404] width 1074 height 808
click at [118, 494] on div "Challenges in Identifying Source of Produced Water Frac water Water from Format…" at bounding box center [537, 404] width 1074 height 808
click at [126, 431] on div "Challenges in Identifying Source of Produced Water Frac water Water from Format…" at bounding box center [537, 404] width 1074 height 808
click at [151, 541] on div "Data Sources in Water vs. Oil Phase Volatile Organic Compounds (VOC) in Water (…" at bounding box center [537, 404] width 1074 height 808
click at [126, 533] on div "RevoChem Advanced Water Analysis & Allocation (WPA) Program Overview • • Charac…" at bounding box center [537, 404] width 1074 height 808
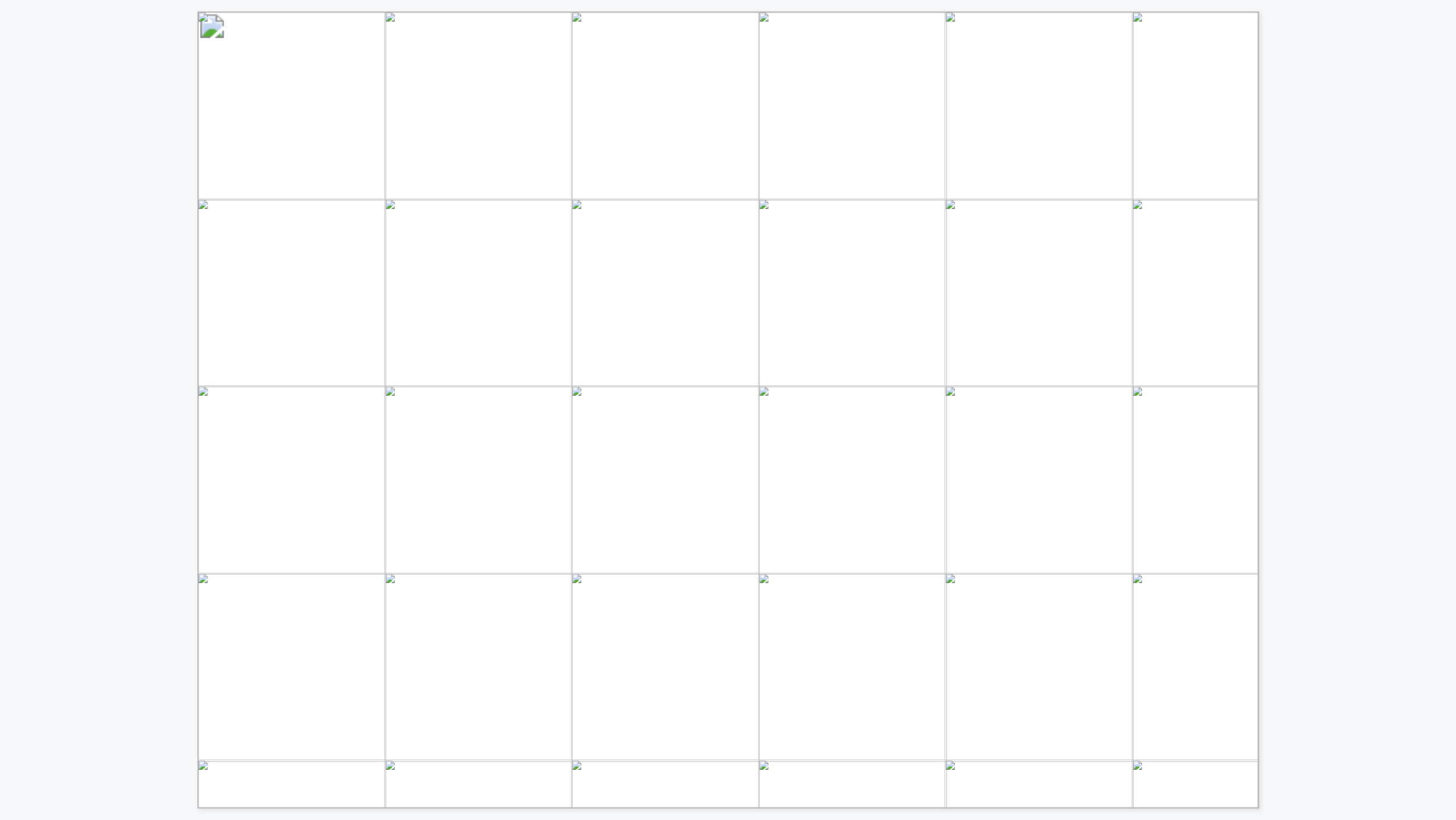
click at [140, 511] on div "RevoChem Advanced Water Analysis & Allocation (WPA) Program Overview • • Charac…" at bounding box center [537, 404] width 1074 height 808
click at [139, 510] on div "Proprietary Cleaning Effectively Removes Contamination - To the Correct Hydroca…" at bounding box center [537, 404] width 1074 height 808
click at [131, 483] on div "Proprietary Cleaning Effectively Removes Contamination - To the Correct Hydroca…" at bounding box center [537, 404] width 1074 height 808
click at [115, 522] on div "Pore Water Reconstruction Methodology* RevoChem Proprietary – Please Do NOT Dis…" at bounding box center [537, 404] width 1074 height 808
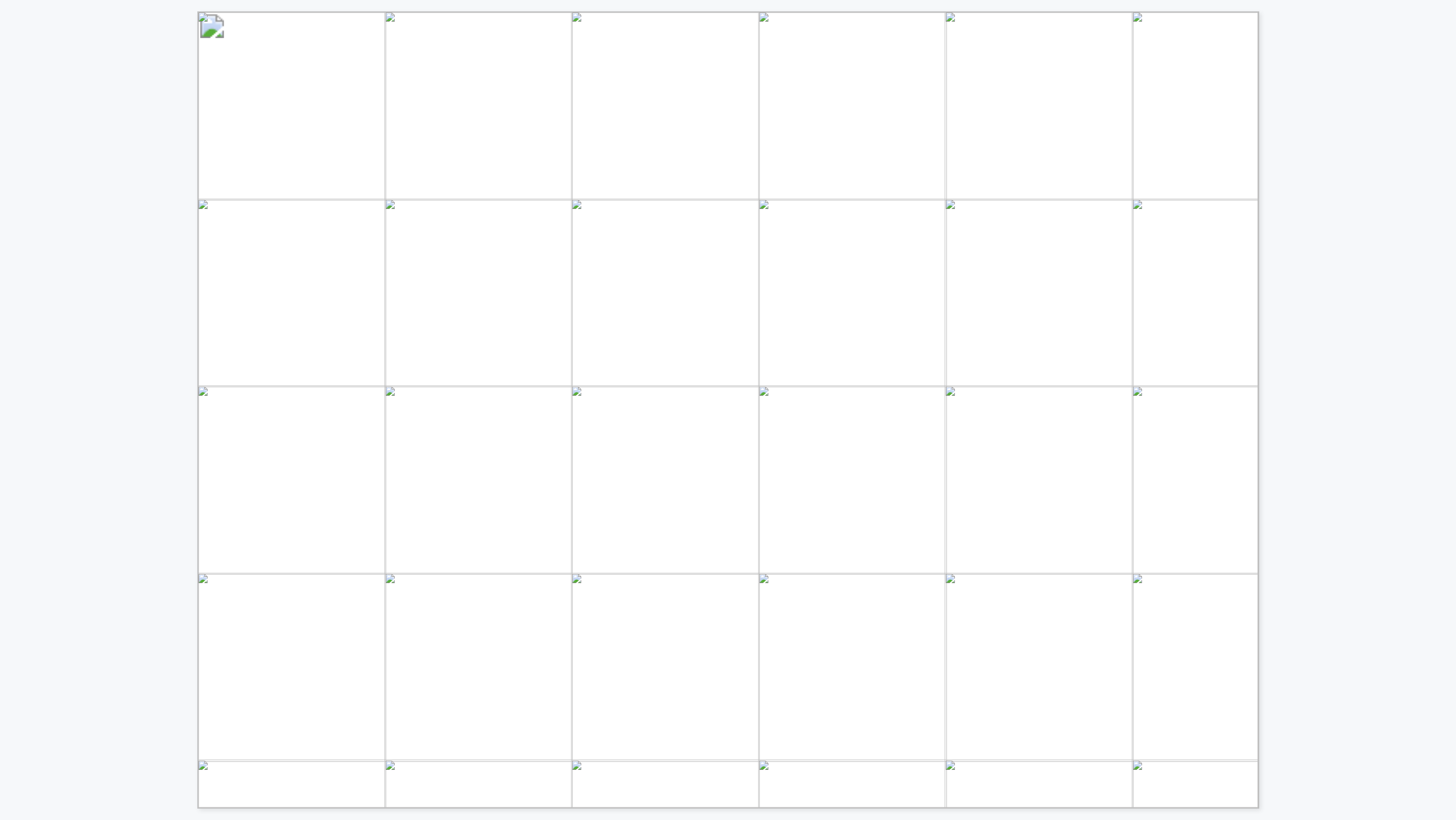
click at [105, 443] on div "Pore Water Reconstruction Methodology* Limited Dissolution Strong Dissolution •…" at bounding box center [537, 404] width 1074 height 808
click at [184, 497] on div "Produced Water* & Oil Production Allocation RevoChem Proprietary – Please Do NO…" at bounding box center [537, 404] width 1074 height 808
click at [122, 483] on div "Bob Aylsworth Business Development Manager Mobile: (616) 502-3543 bob.aylsworth…" at bounding box center [537, 404] width 1074 height 808
click at [156, 174] on div "RevoChem Loading Loading Loading Loading DRV Mapping Reference Normalized Drain…" at bounding box center [537, 404] width 1074 height 808
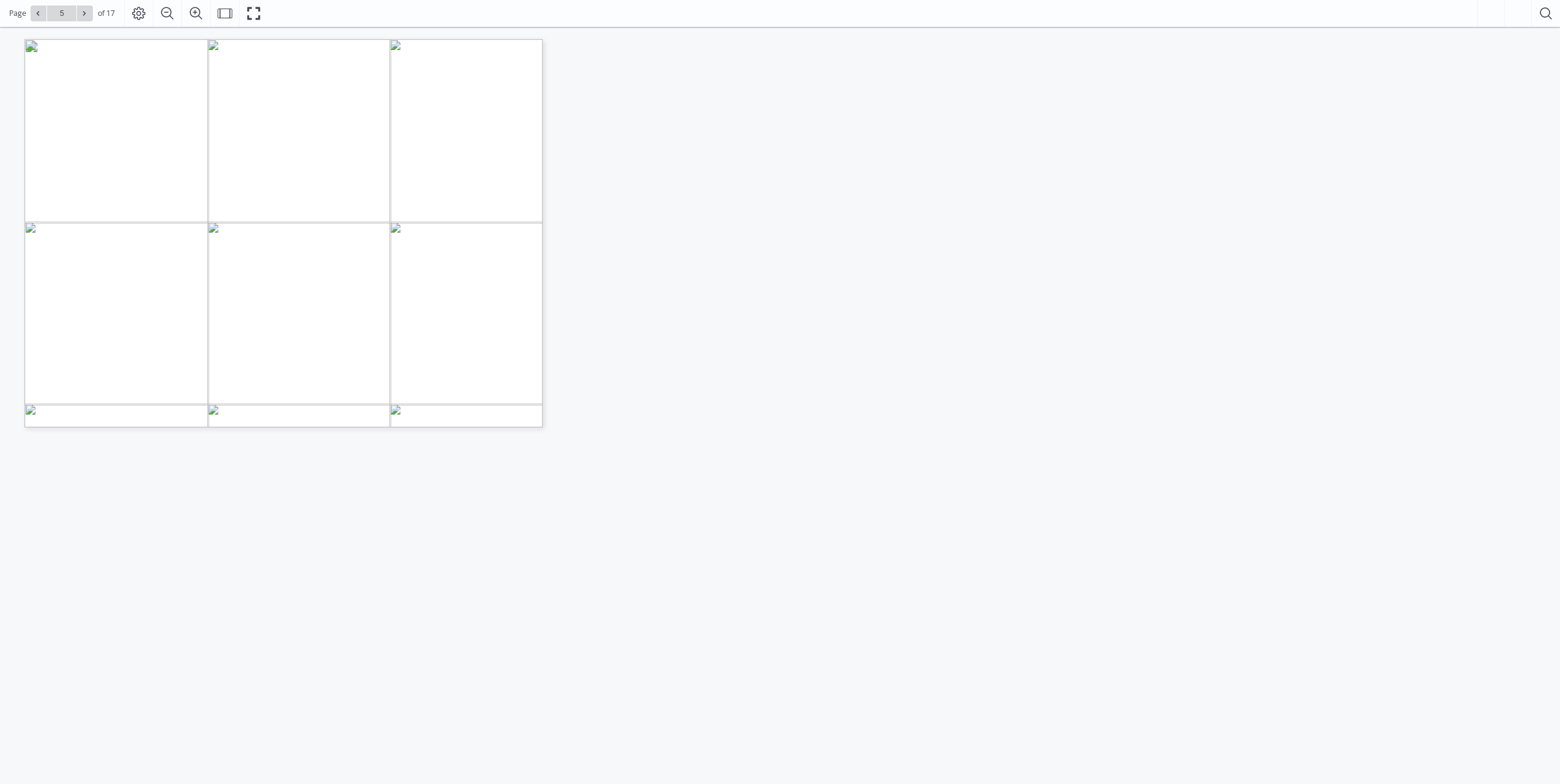
type input "6"
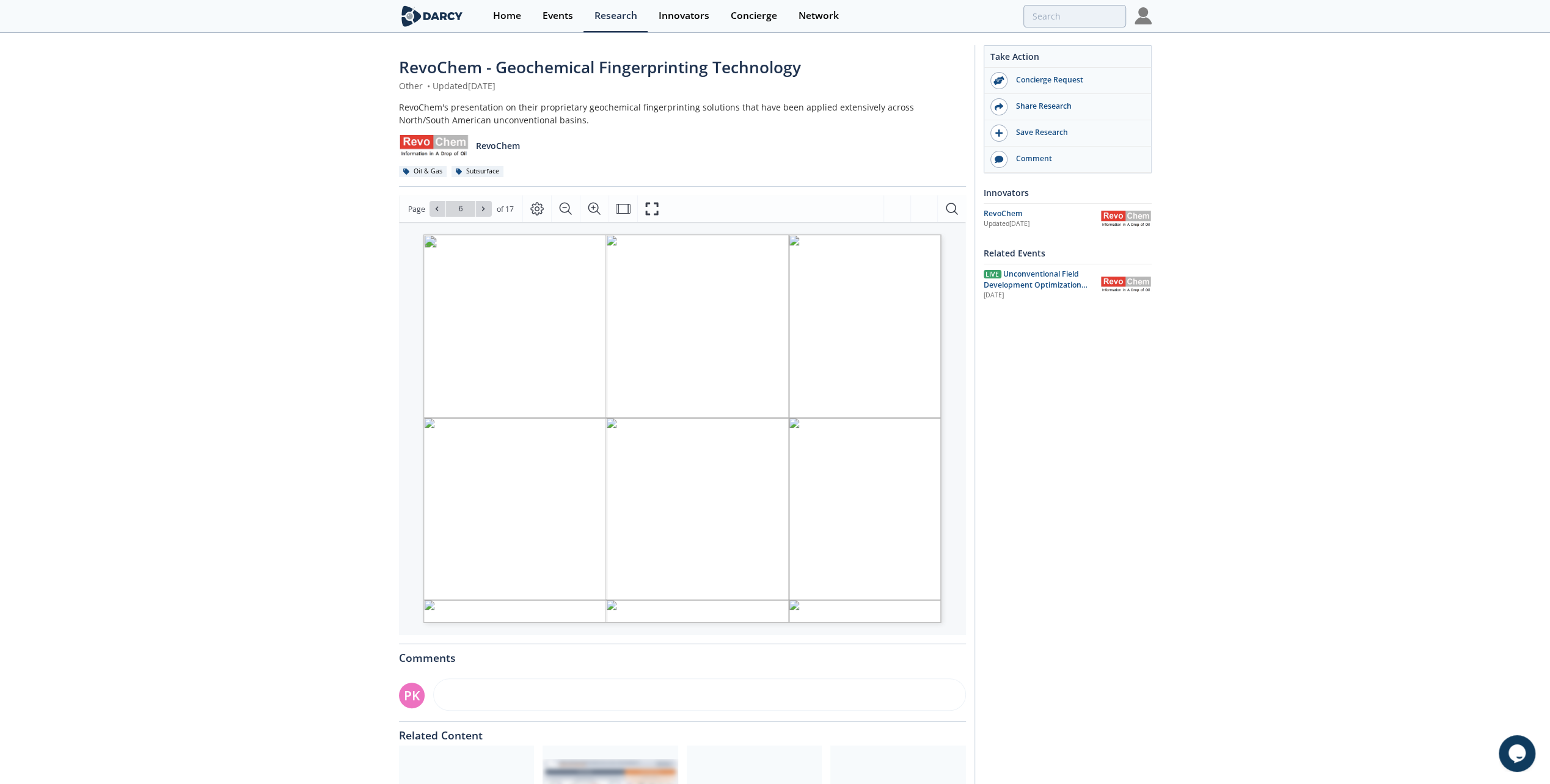
click at [789, 740] on div "Related Content" at bounding box center [682, 732] width 567 height 20
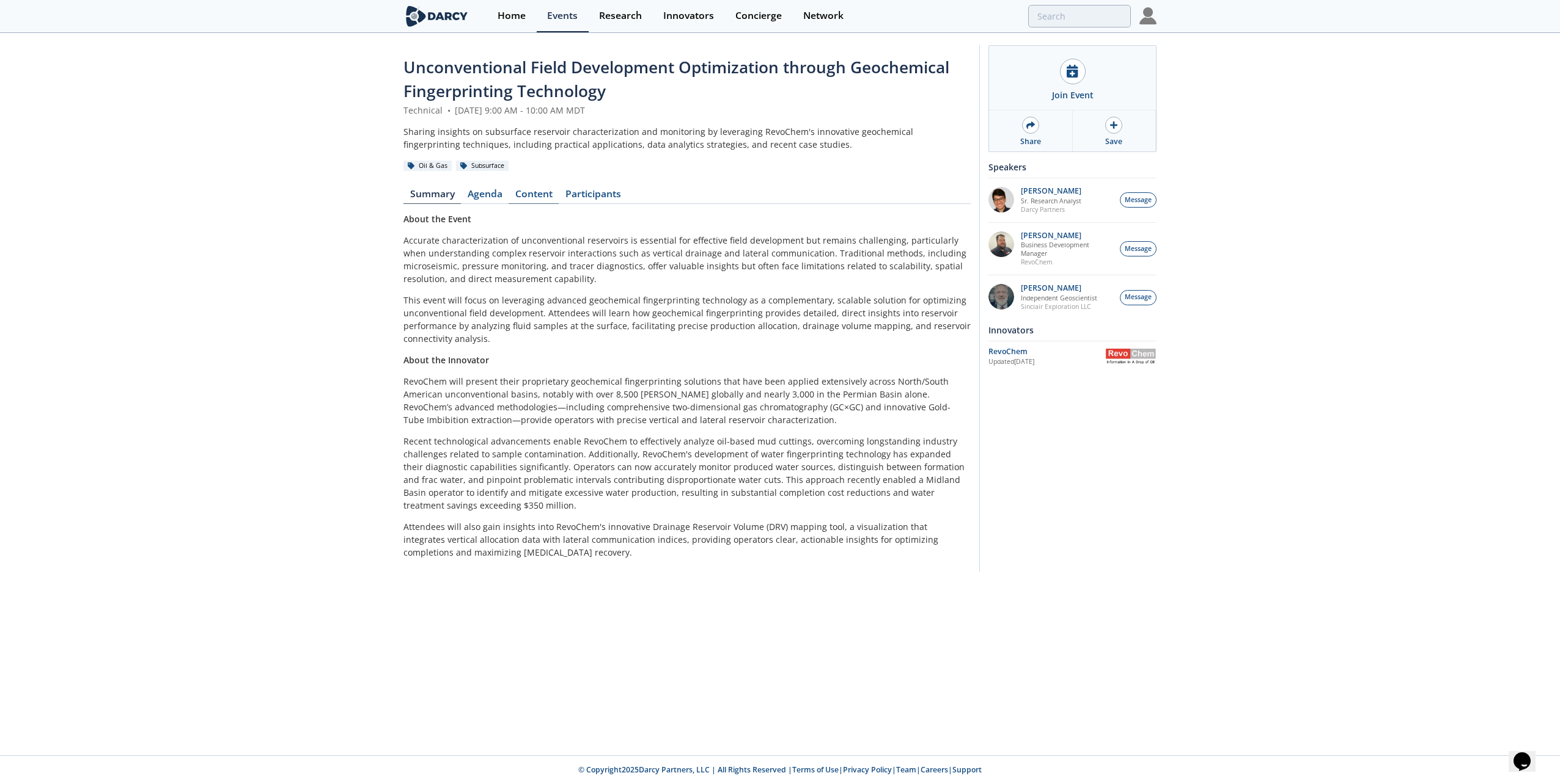
click at [527, 191] on link "Content" at bounding box center [533, 197] width 50 height 15
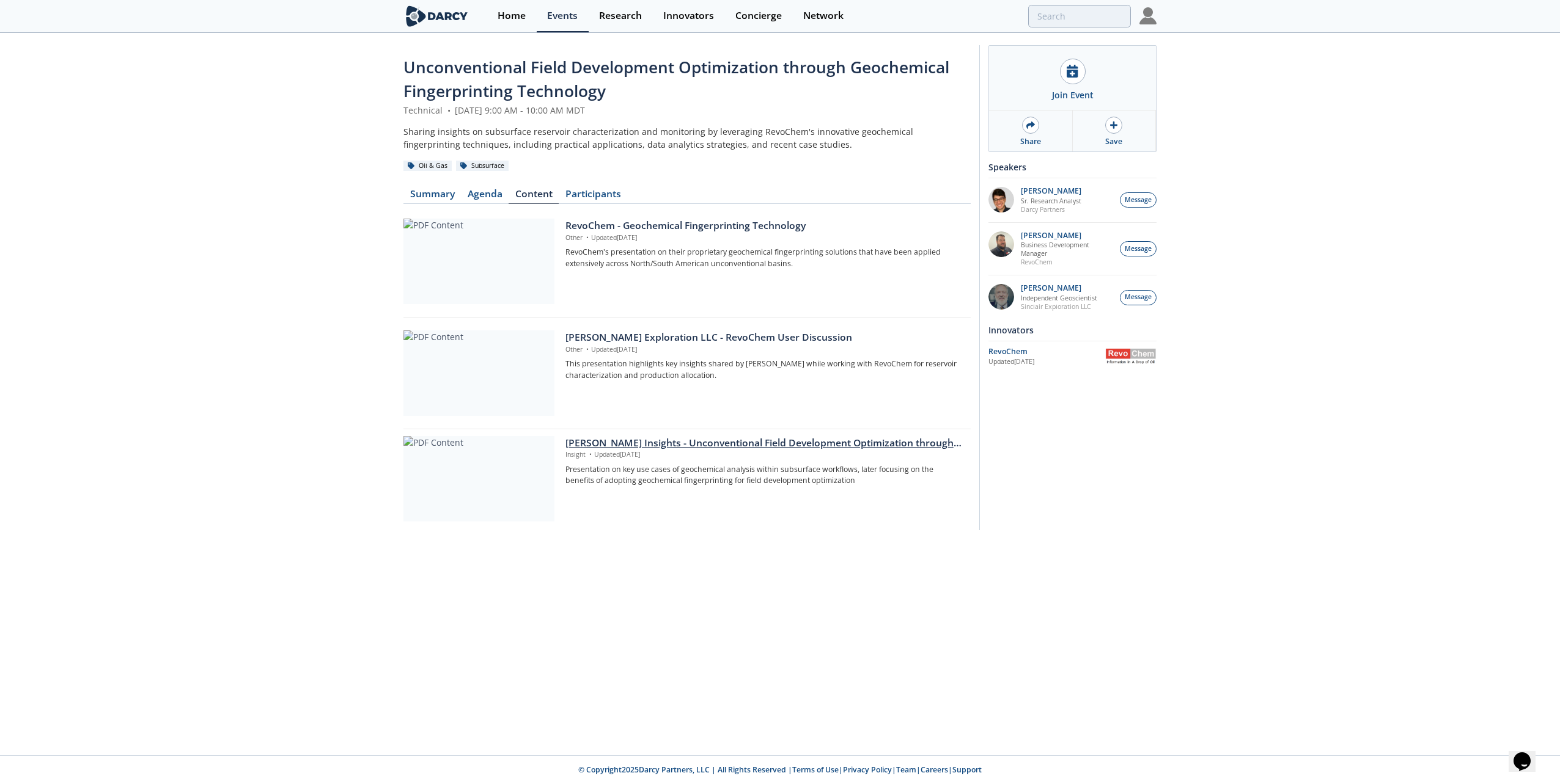
click at [505, 491] on div at bounding box center [479, 479] width 151 height 85
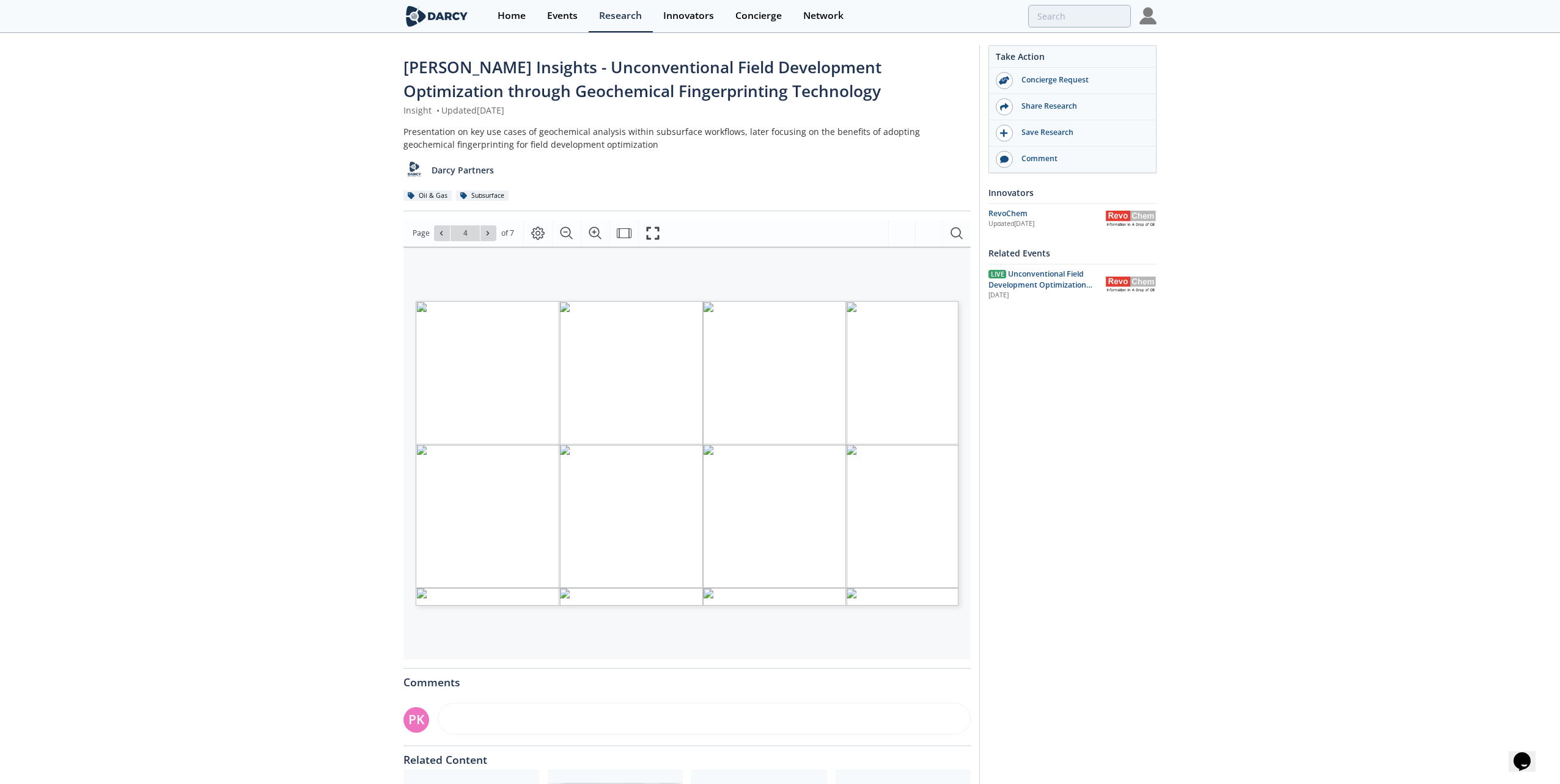
type input "3"
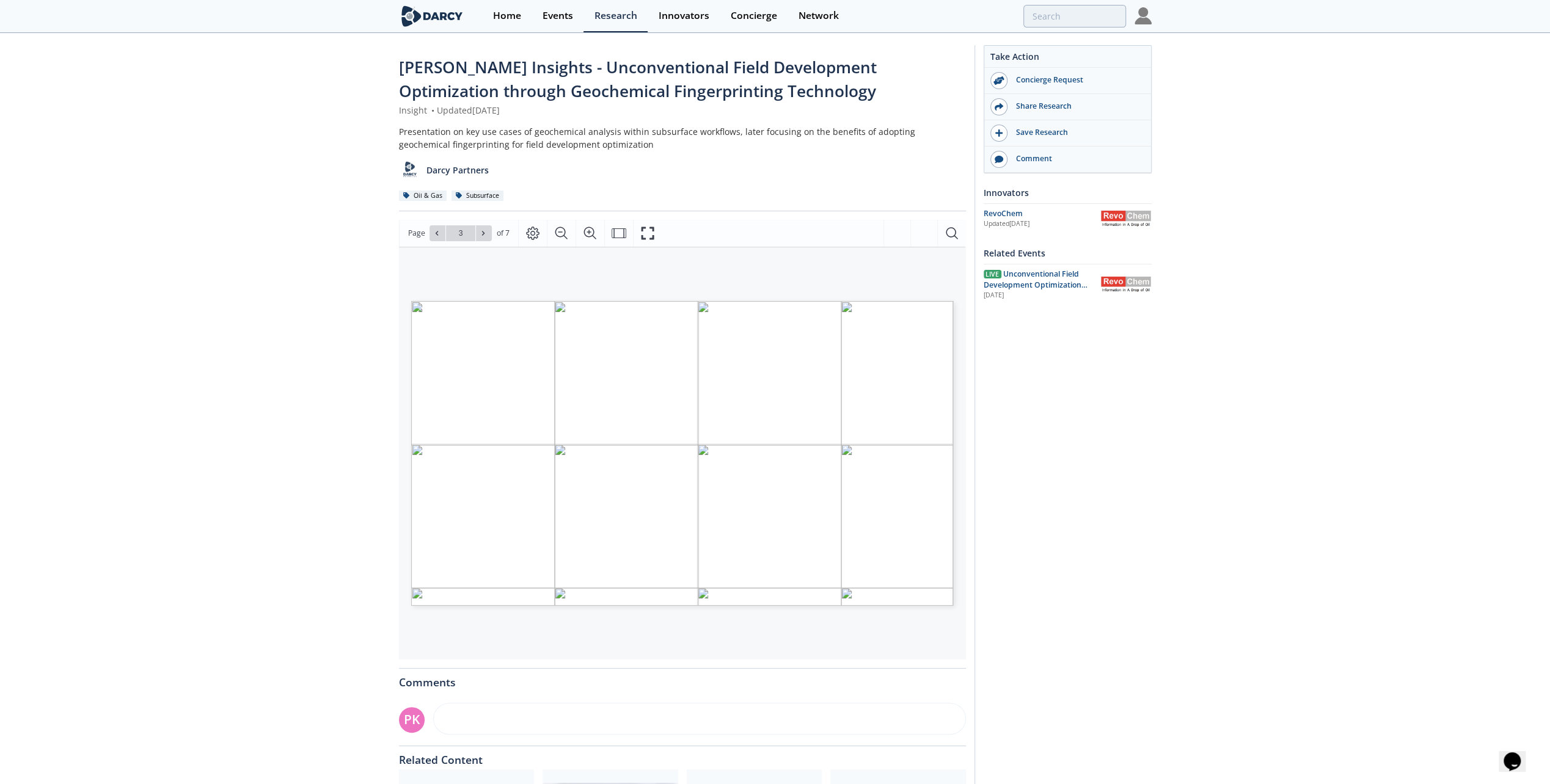
drag, startPoint x: 248, startPoint y: 619, endPoint x: 254, endPoint y: 607, distance: 13.4
click at [248, 619] on div "[PERSON_NAME] Insights - Unconventional Field Development Optimization through …" at bounding box center [775, 483] width 1550 height 899
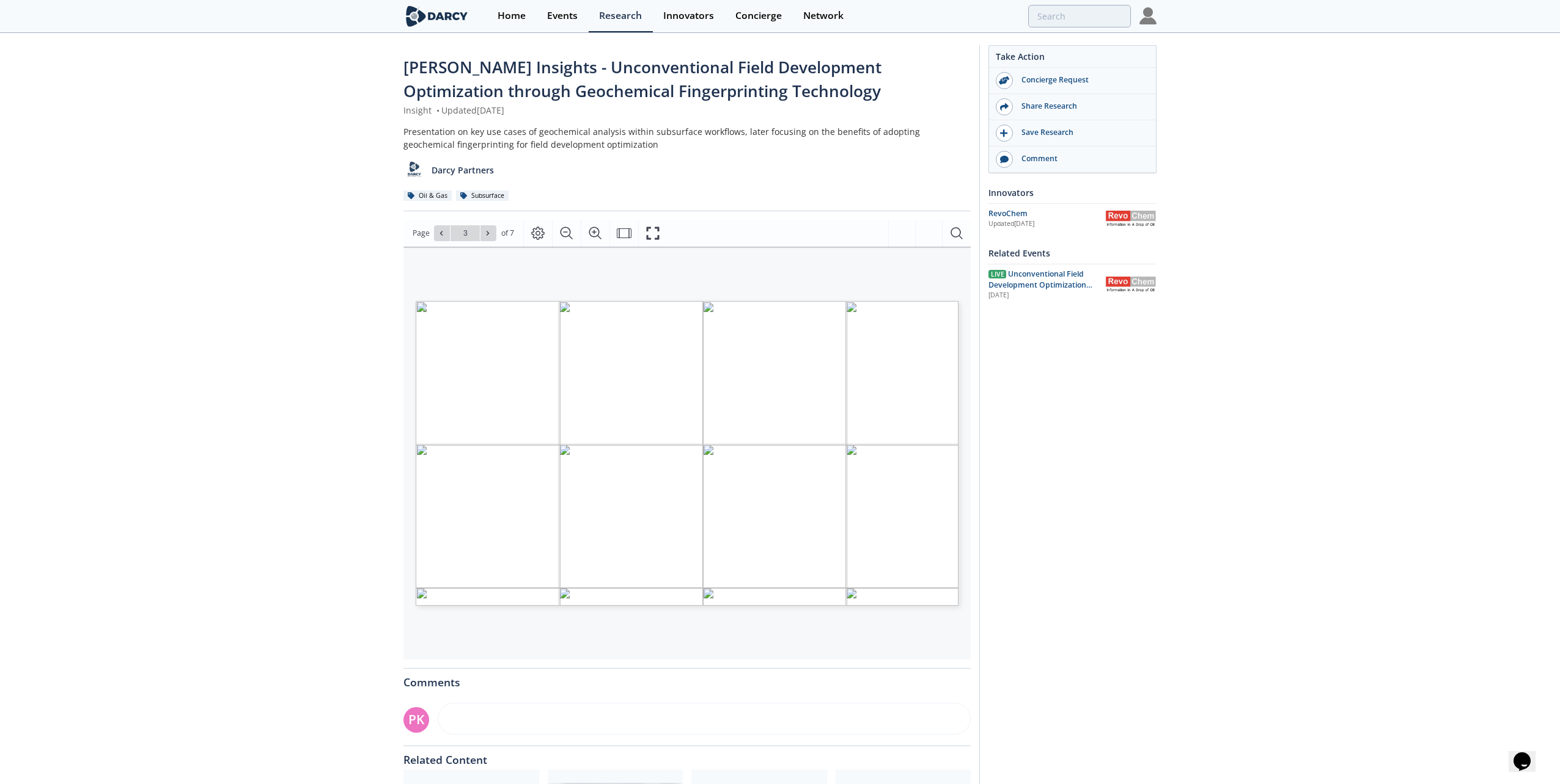
click at [779, 463] on span "Page 3" at bounding box center [1162, 761] width 1443 height 726
drag, startPoint x: 653, startPoint y: 229, endPoint x: 619, endPoint y: 541, distance: 313.8
click at [653, 229] on icon "Fullscreen" at bounding box center [652, 233] width 15 height 15
